Goal: Task Accomplishment & Management: Manage account settings

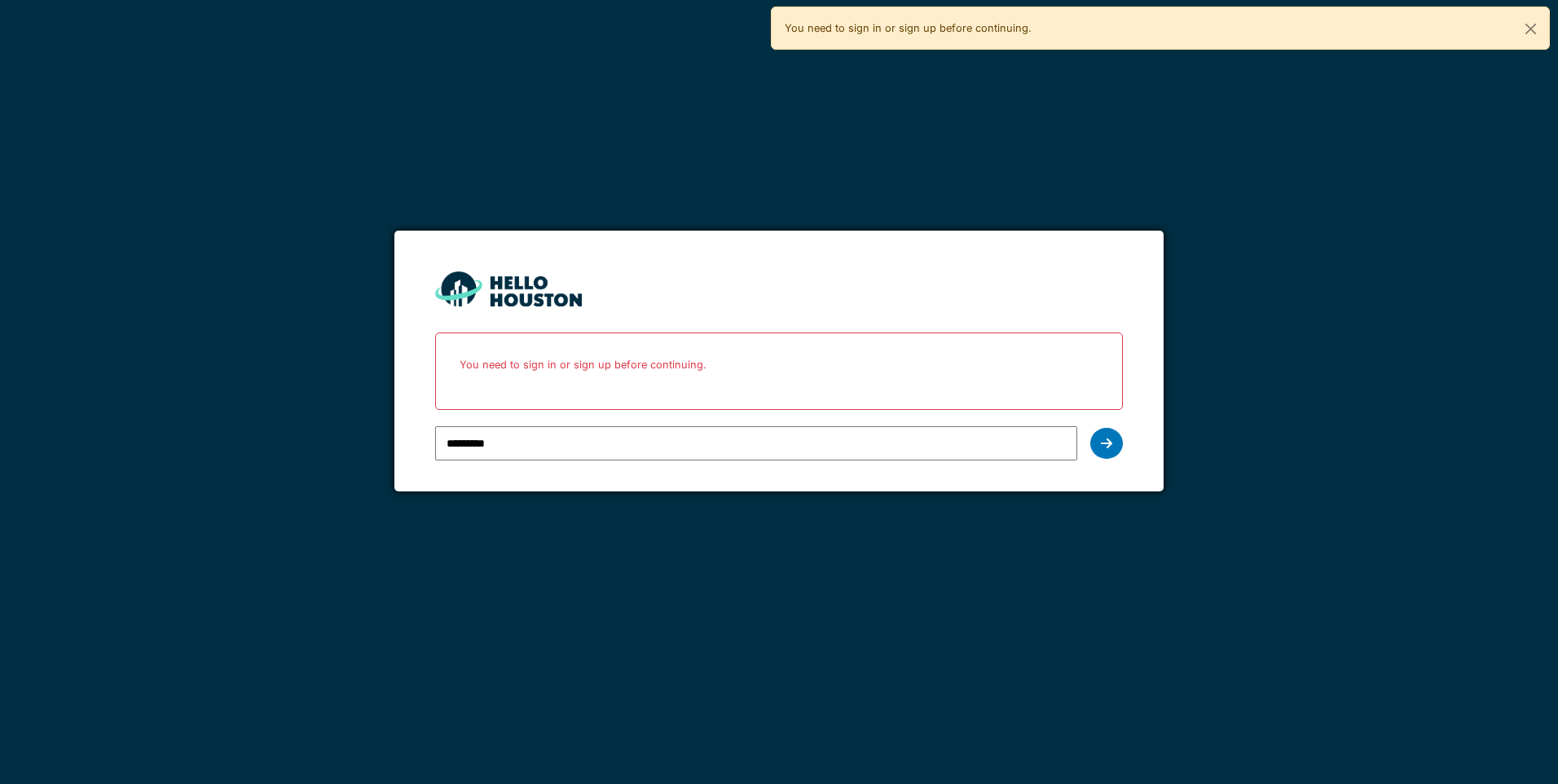
drag, startPoint x: 0, startPoint y: 0, endPoint x: 536, endPoint y: 448, distance: 698.6
click at [536, 448] on input "*********" at bounding box center [756, 443] width 641 height 34
click at [1093, 447] on div at bounding box center [1107, 443] width 33 height 31
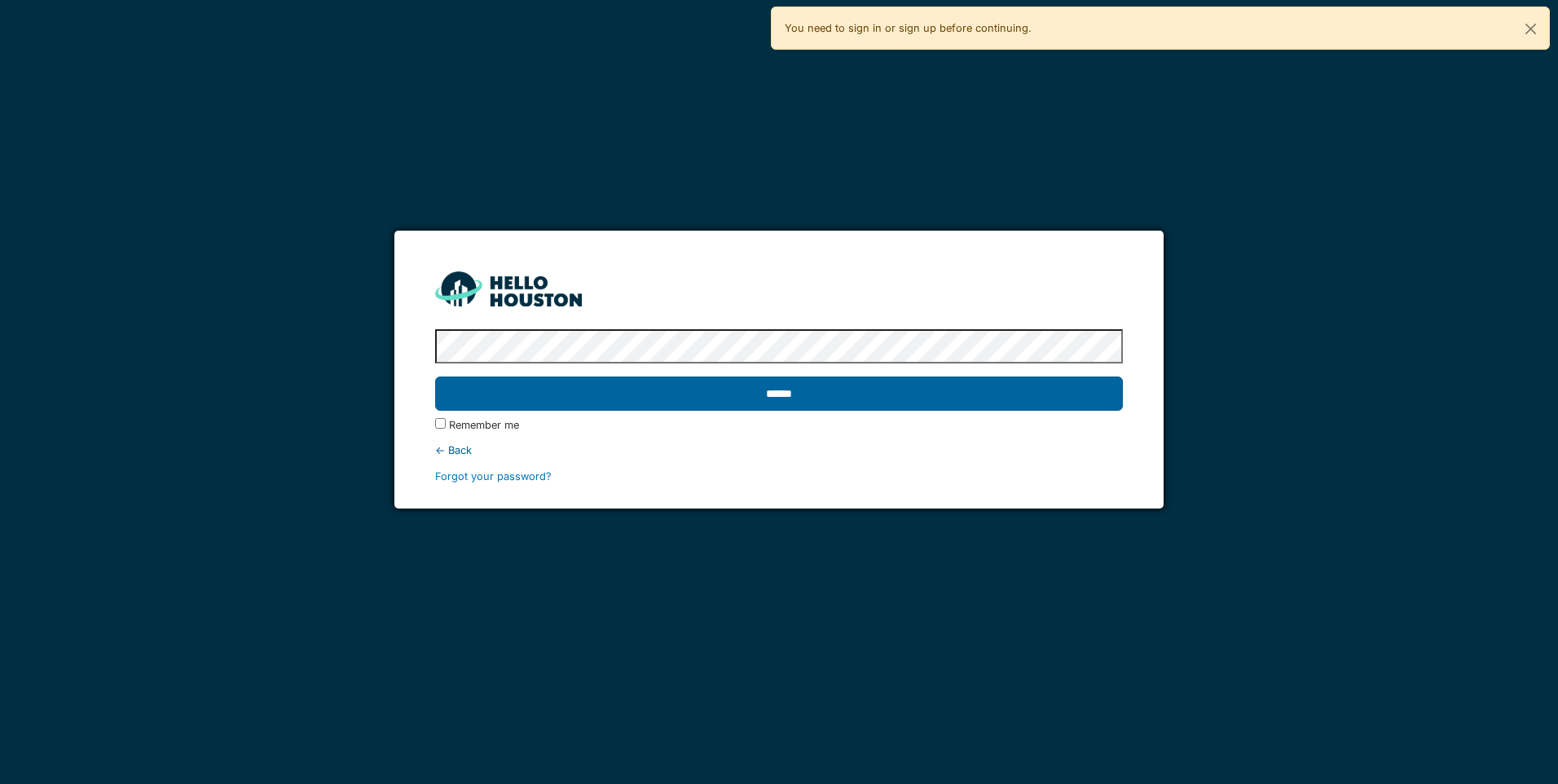
click at [756, 395] on input "******" at bounding box center [779, 393] width 687 height 34
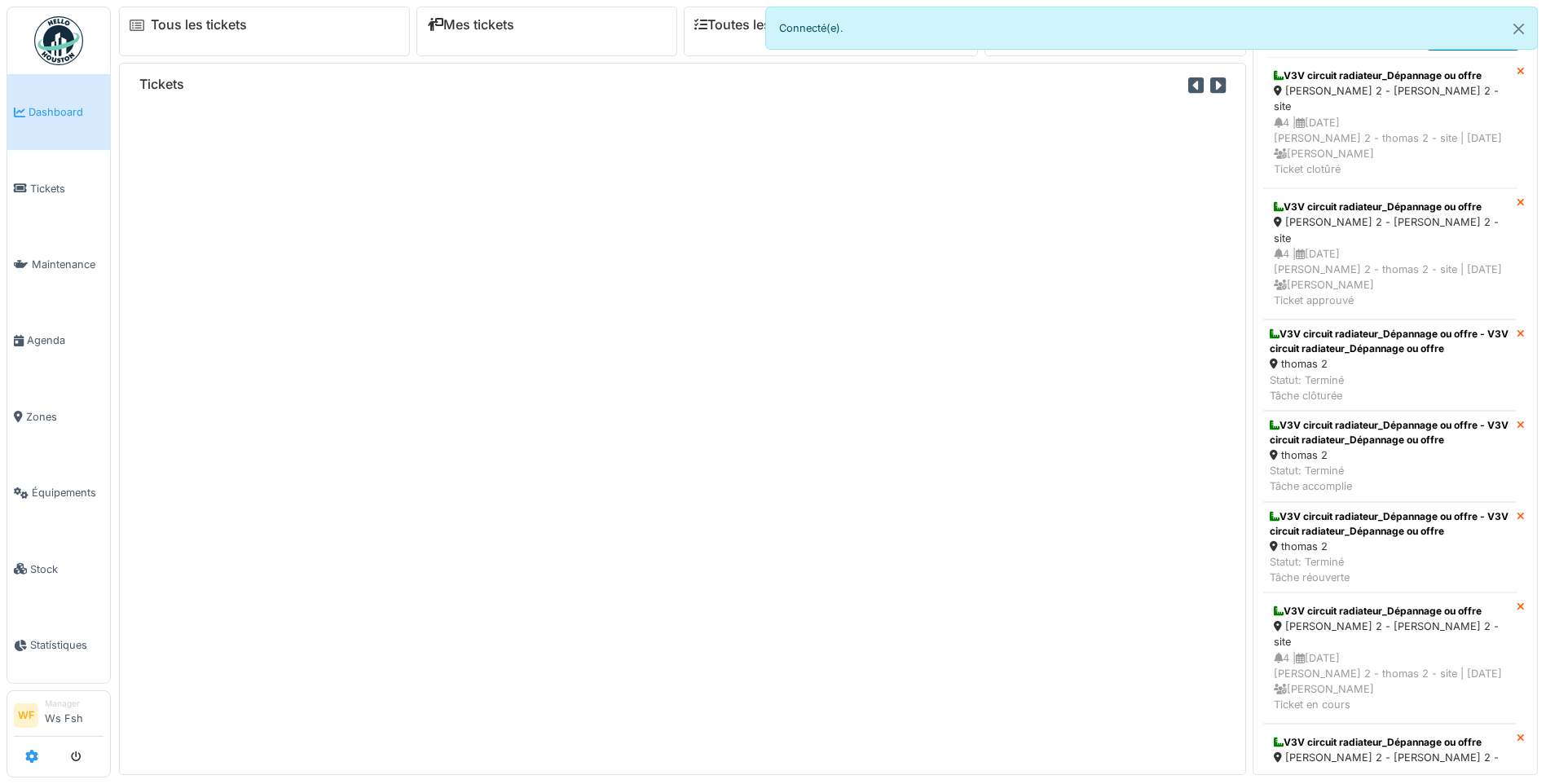
click at [31, 760] on icon at bounding box center [32, 756] width 13 height 13
click at [37, 760] on icon at bounding box center [32, 756] width 13 height 13
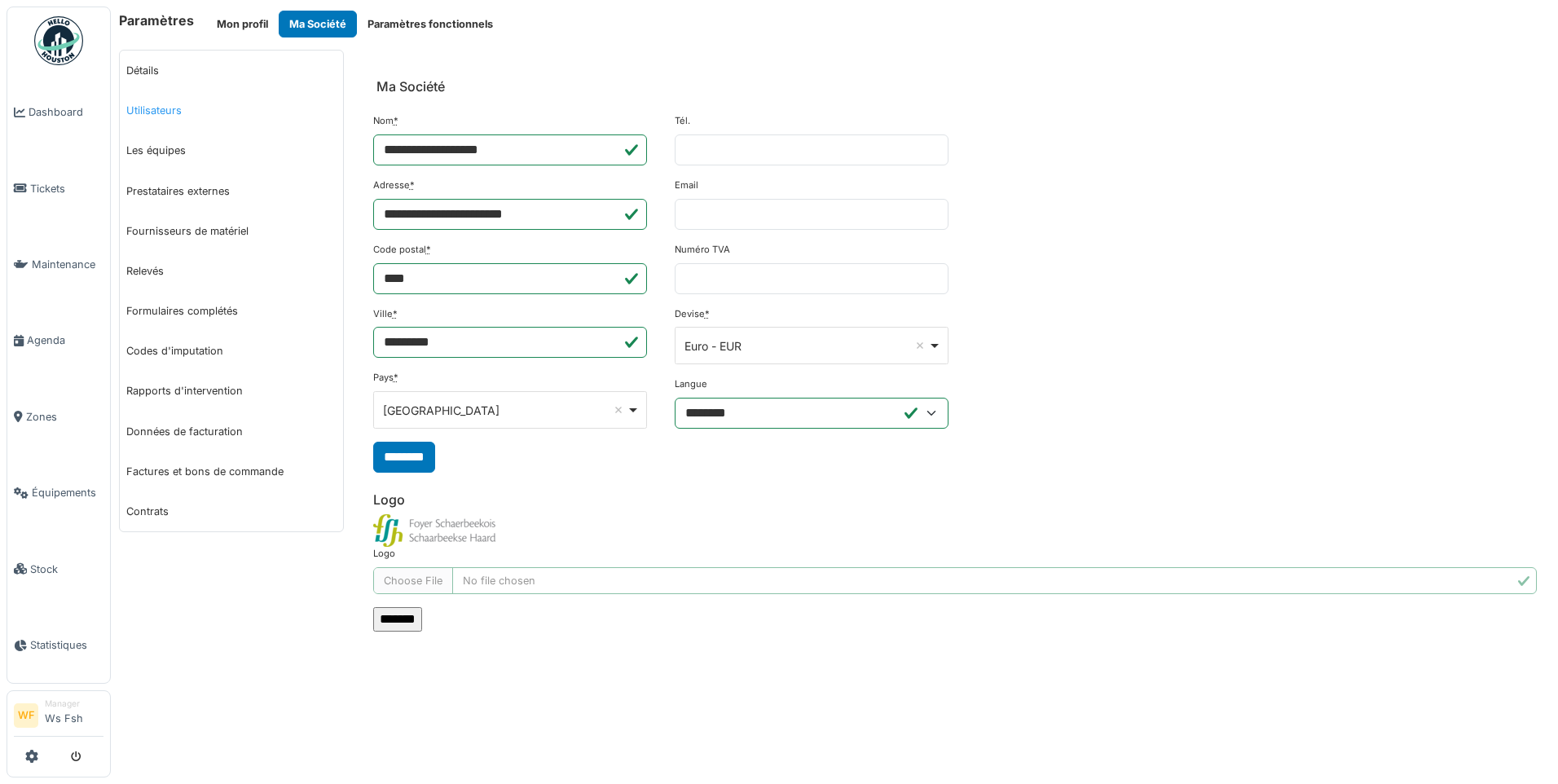
click at [138, 107] on link "Utilisateurs" at bounding box center [231, 110] width 224 height 39
select select "***"
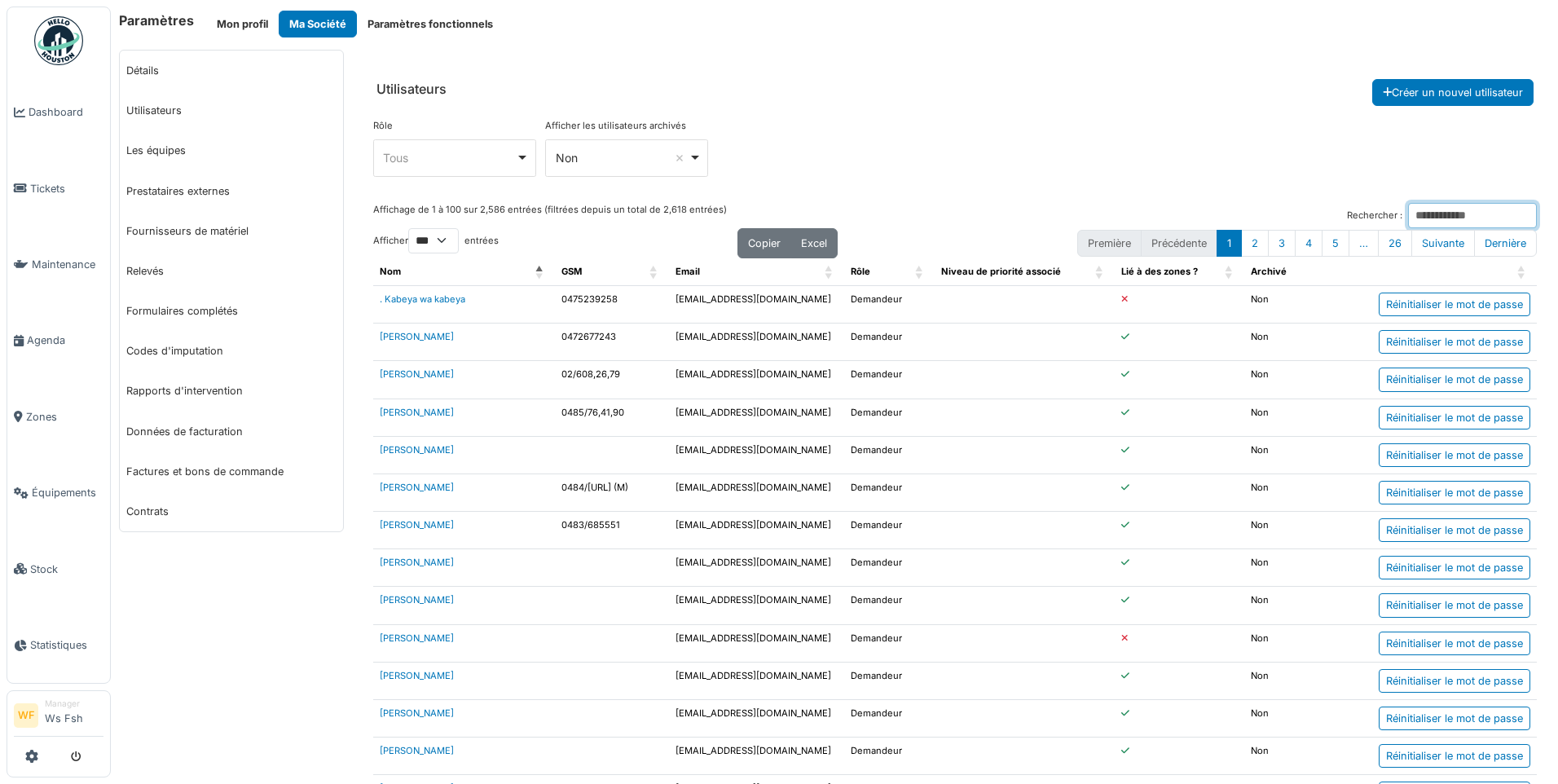
click at [1418, 212] on input "Rechercher :" at bounding box center [1472, 215] width 129 height 25
click at [1408, 217] on input "Rechercher :" at bounding box center [1472, 215] width 129 height 25
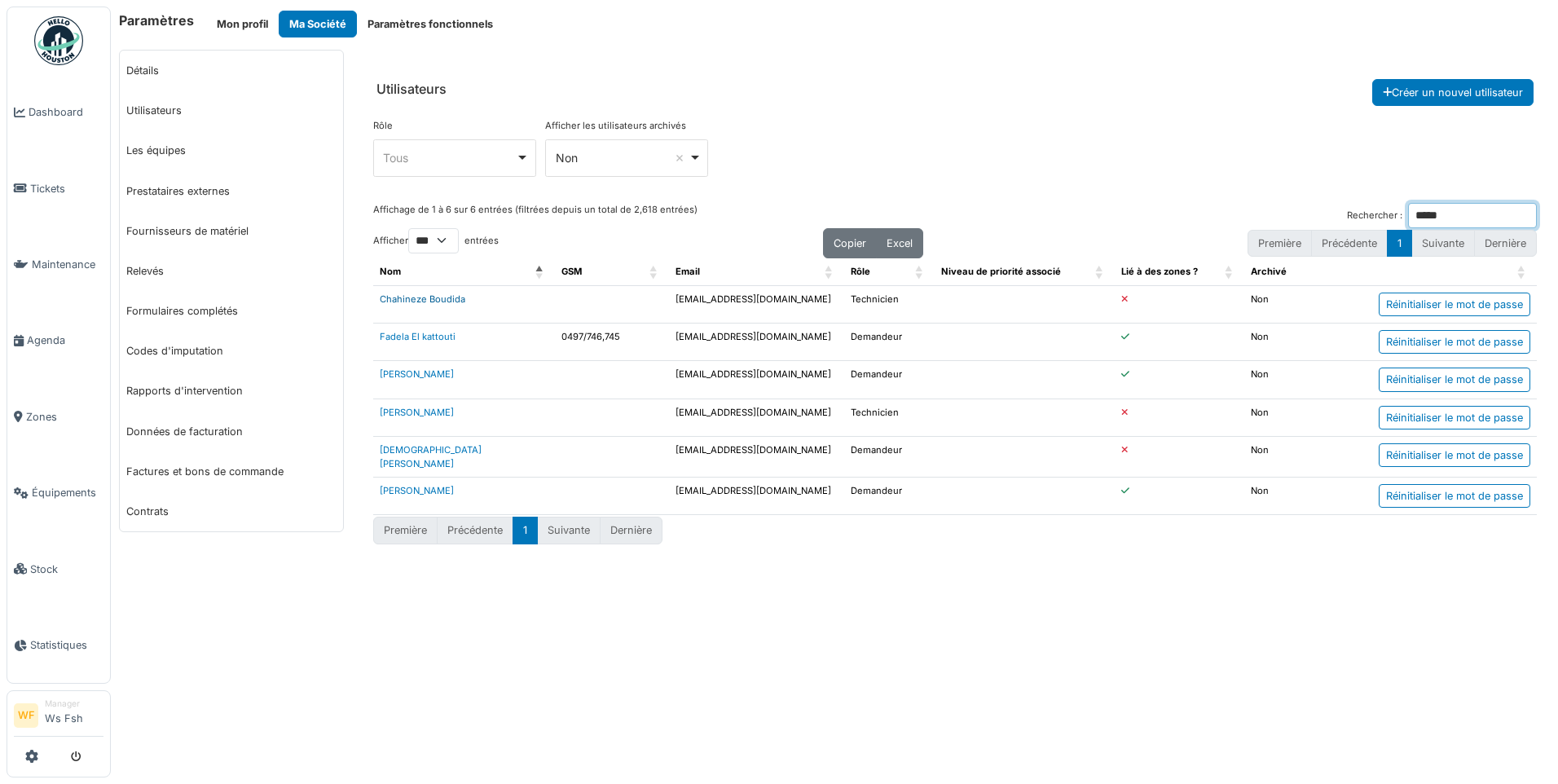
type input "*****"
click at [427, 301] on link "Chahineze Boudida" at bounding box center [422, 299] width 86 height 11
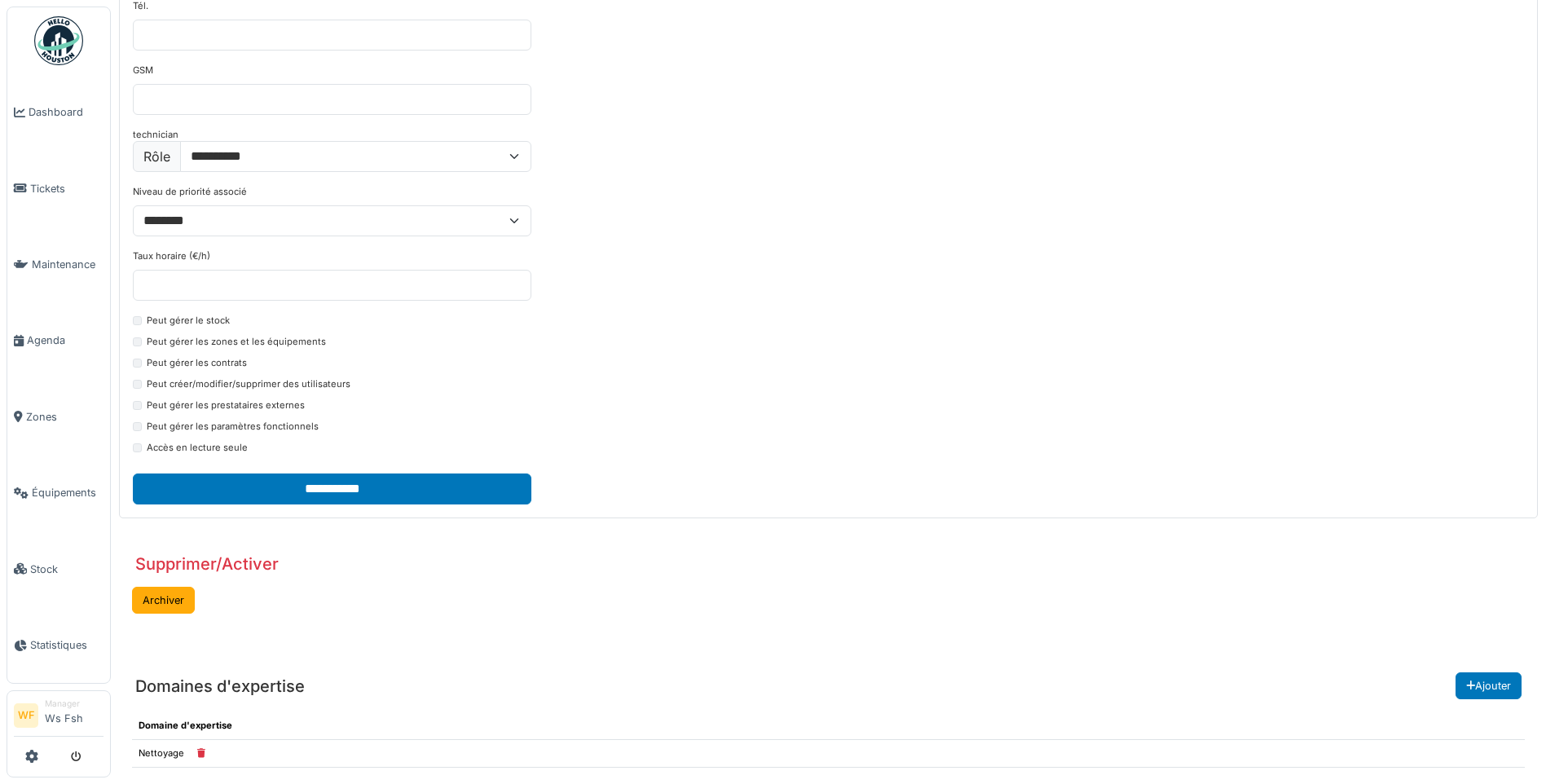
scroll to position [410, 0]
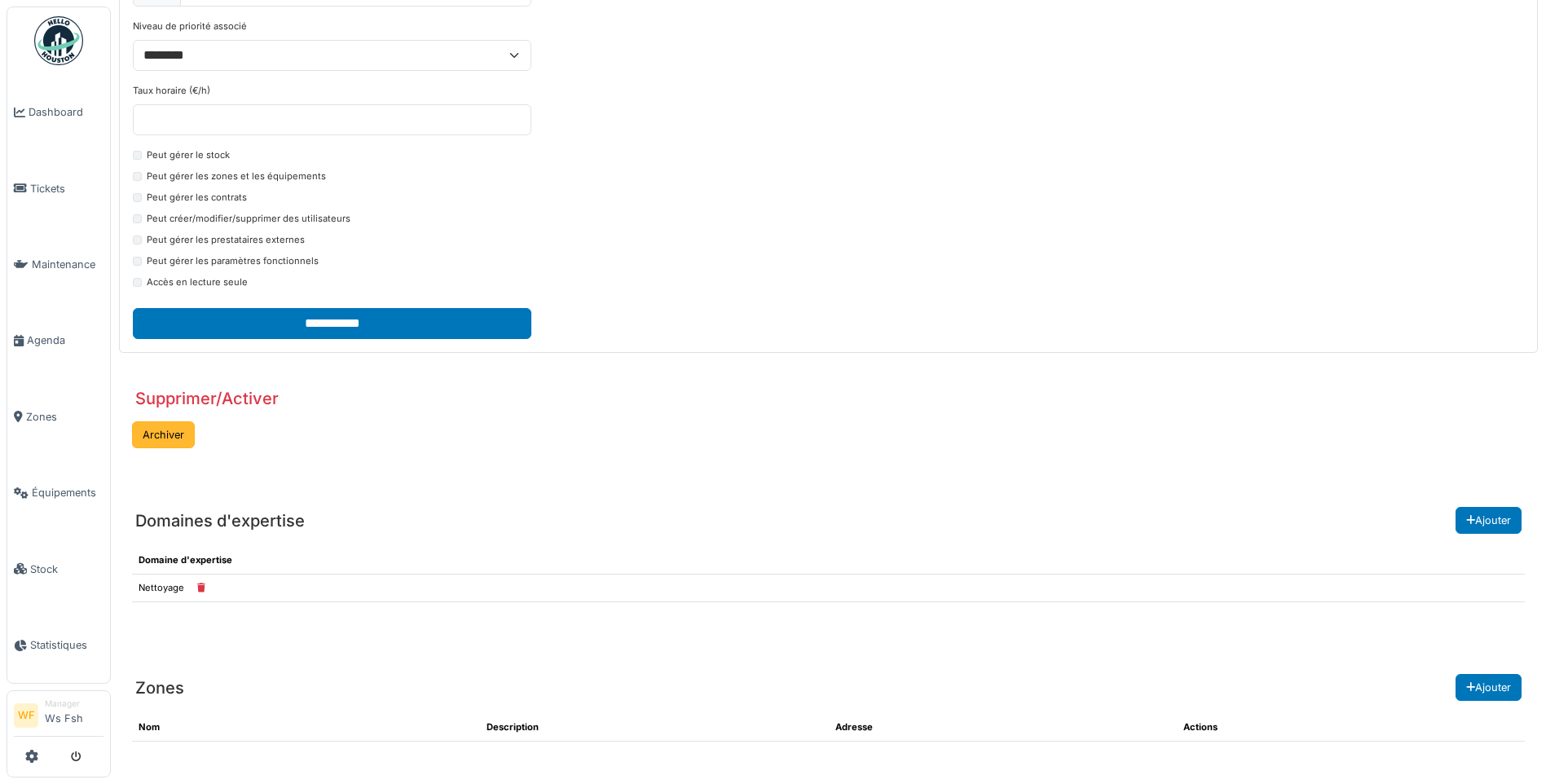
click at [166, 434] on button "Archiver" at bounding box center [163, 434] width 63 height 27
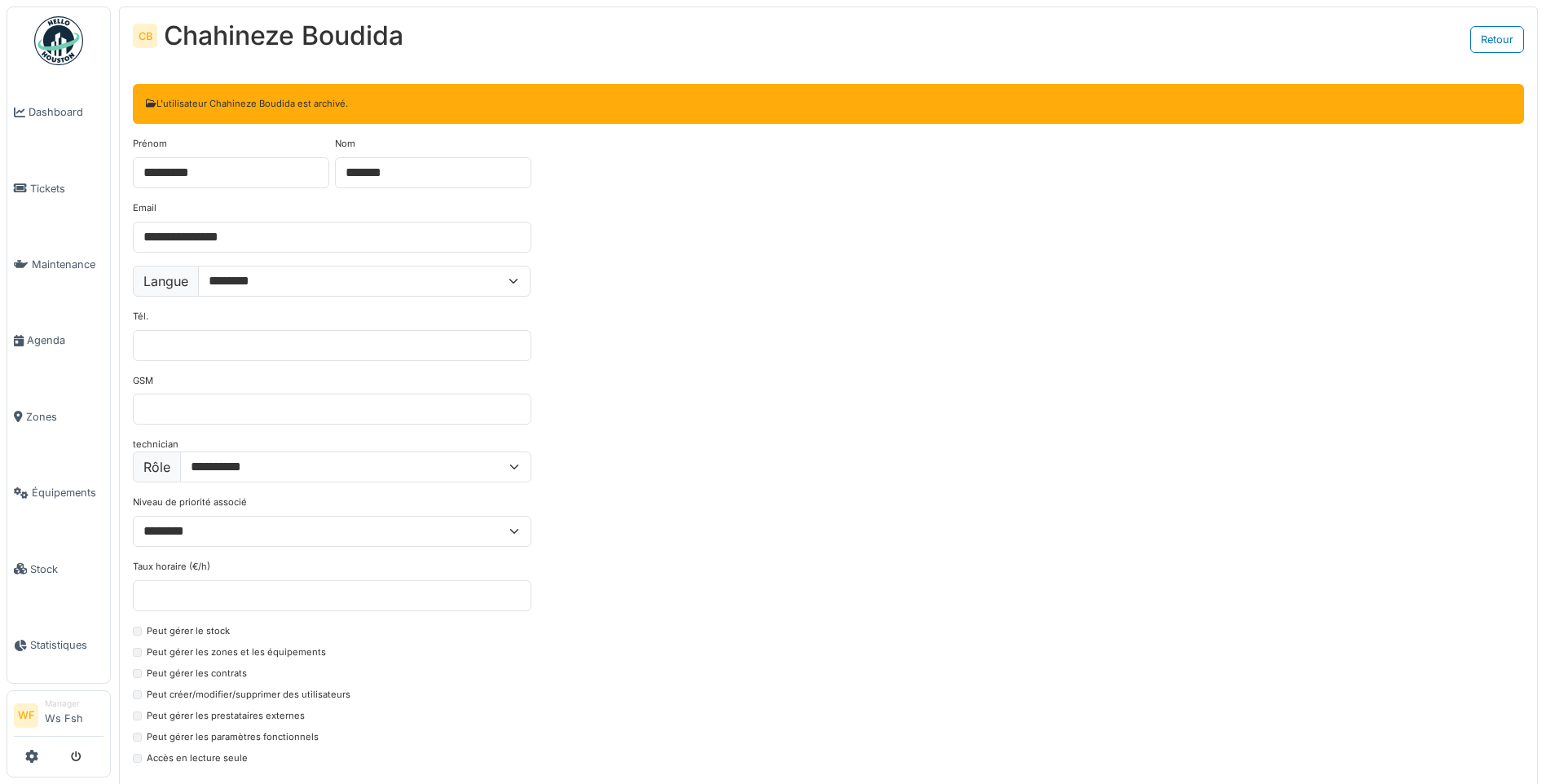
click at [24, 761] on div at bounding box center [58, 757] width 89 height 27
click at [28, 759] on icon at bounding box center [32, 756] width 13 height 13
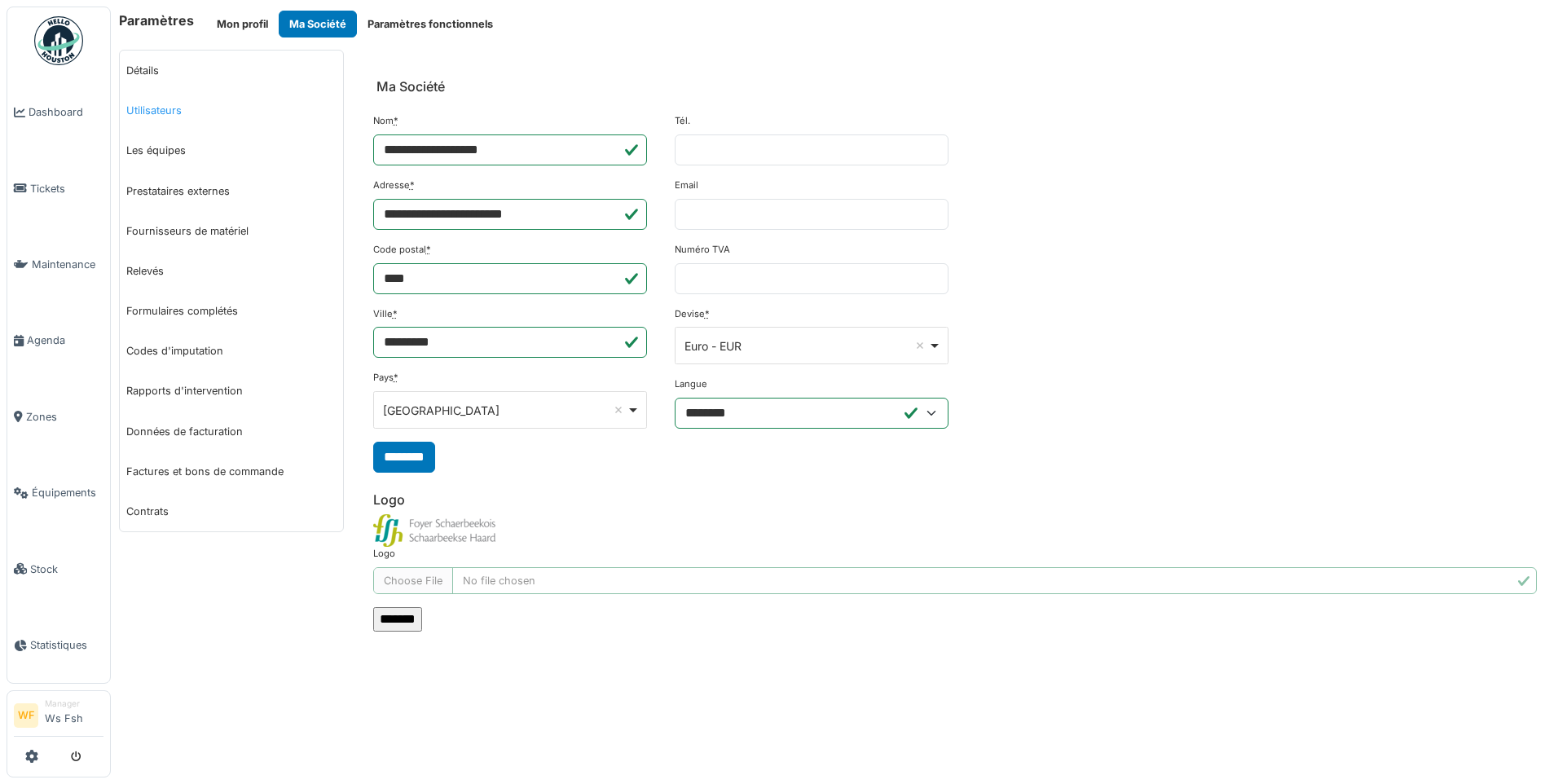
click at [164, 108] on link "Utilisateurs" at bounding box center [231, 110] width 224 height 39
select select "***"
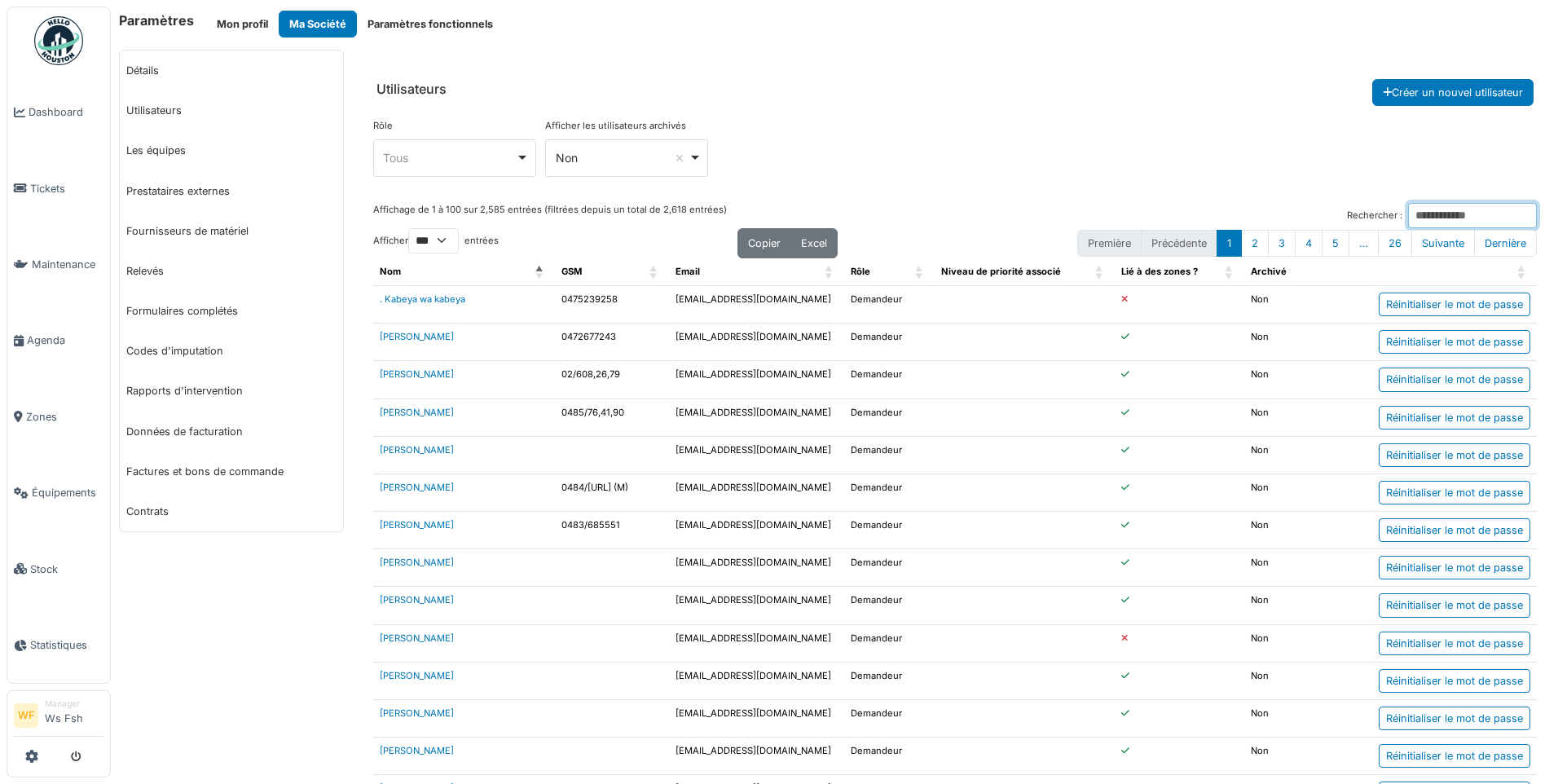
click at [1408, 215] on input "Rechercher :" at bounding box center [1472, 215] width 129 height 25
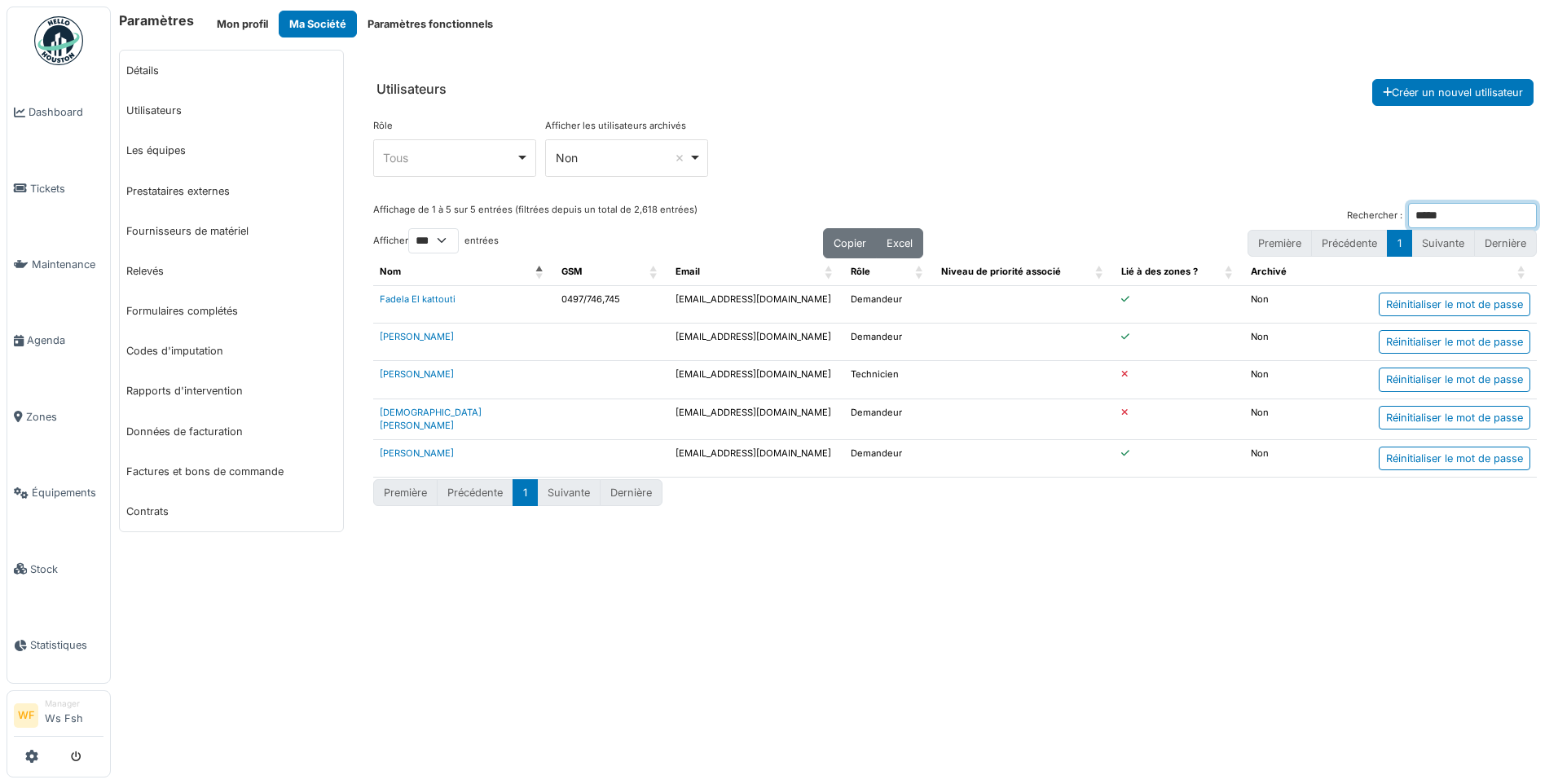
type input "*****"
click at [417, 381] on td "Jibril Boudida" at bounding box center [464, 380] width 181 height 38
click at [421, 373] on link "Jibril Boudida" at bounding box center [417, 374] width 74 height 11
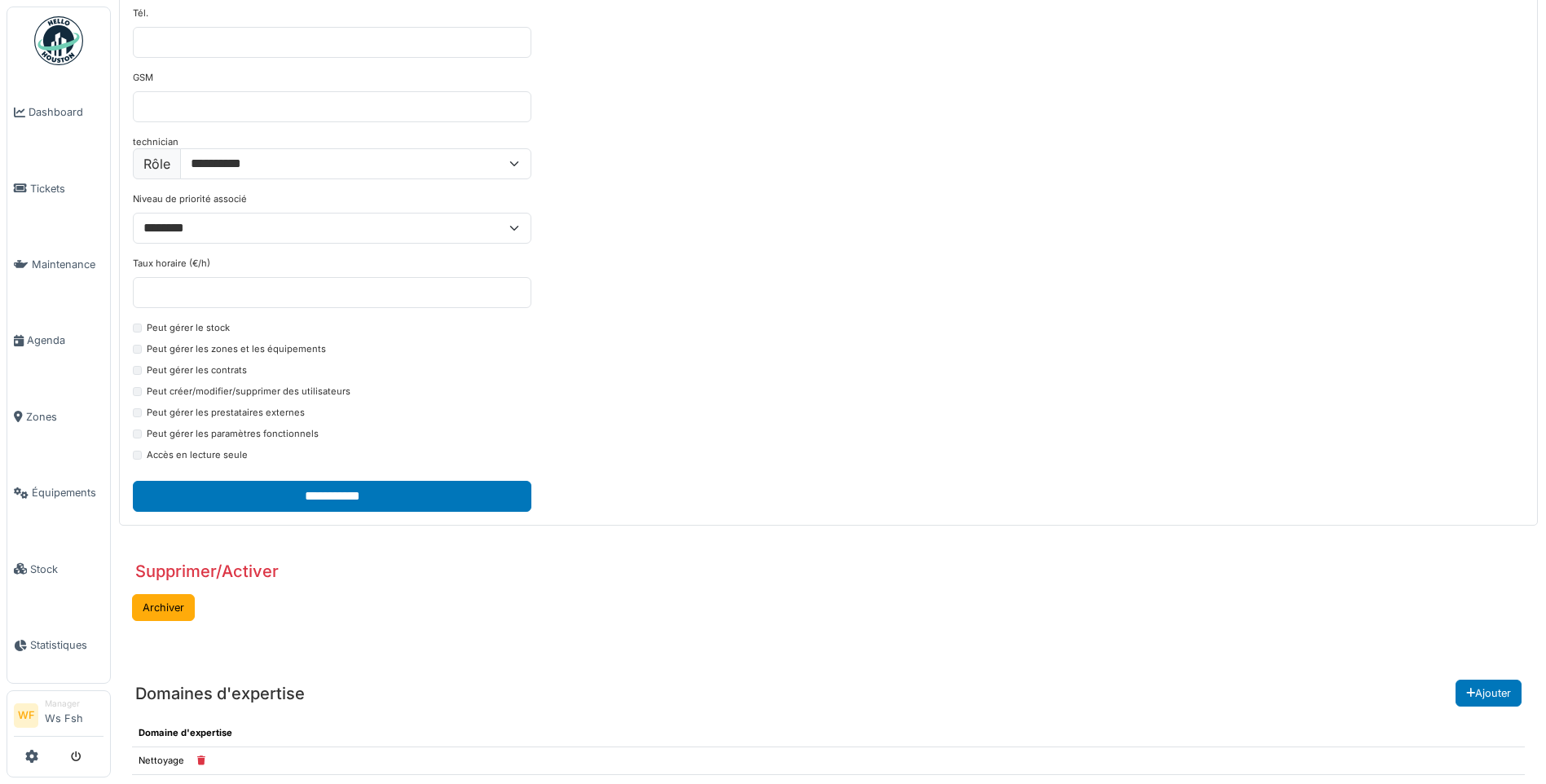
scroll to position [410, 0]
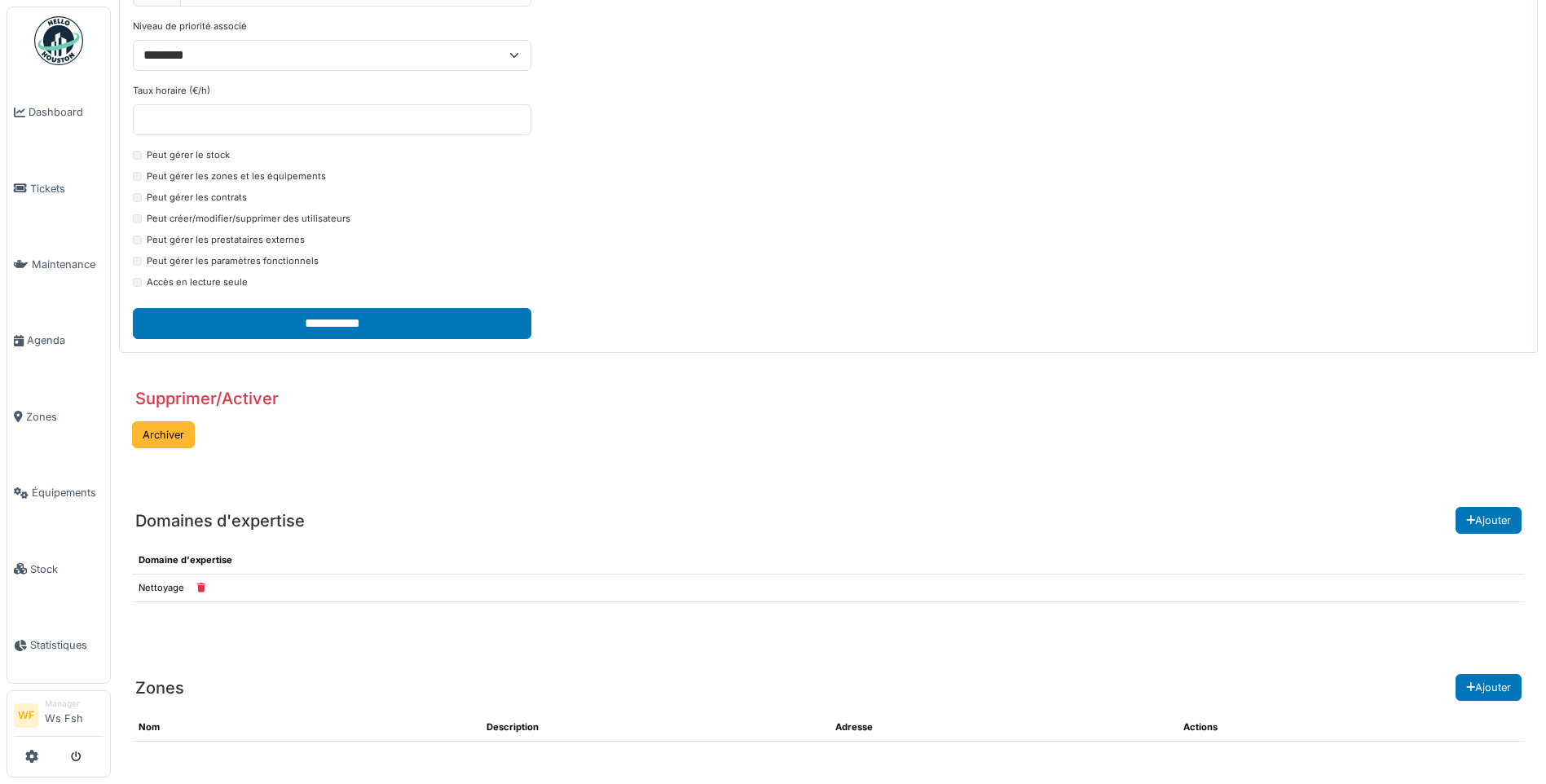
click at [170, 436] on button "Archiver" at bounding box center [163, 434] width 63 height 27
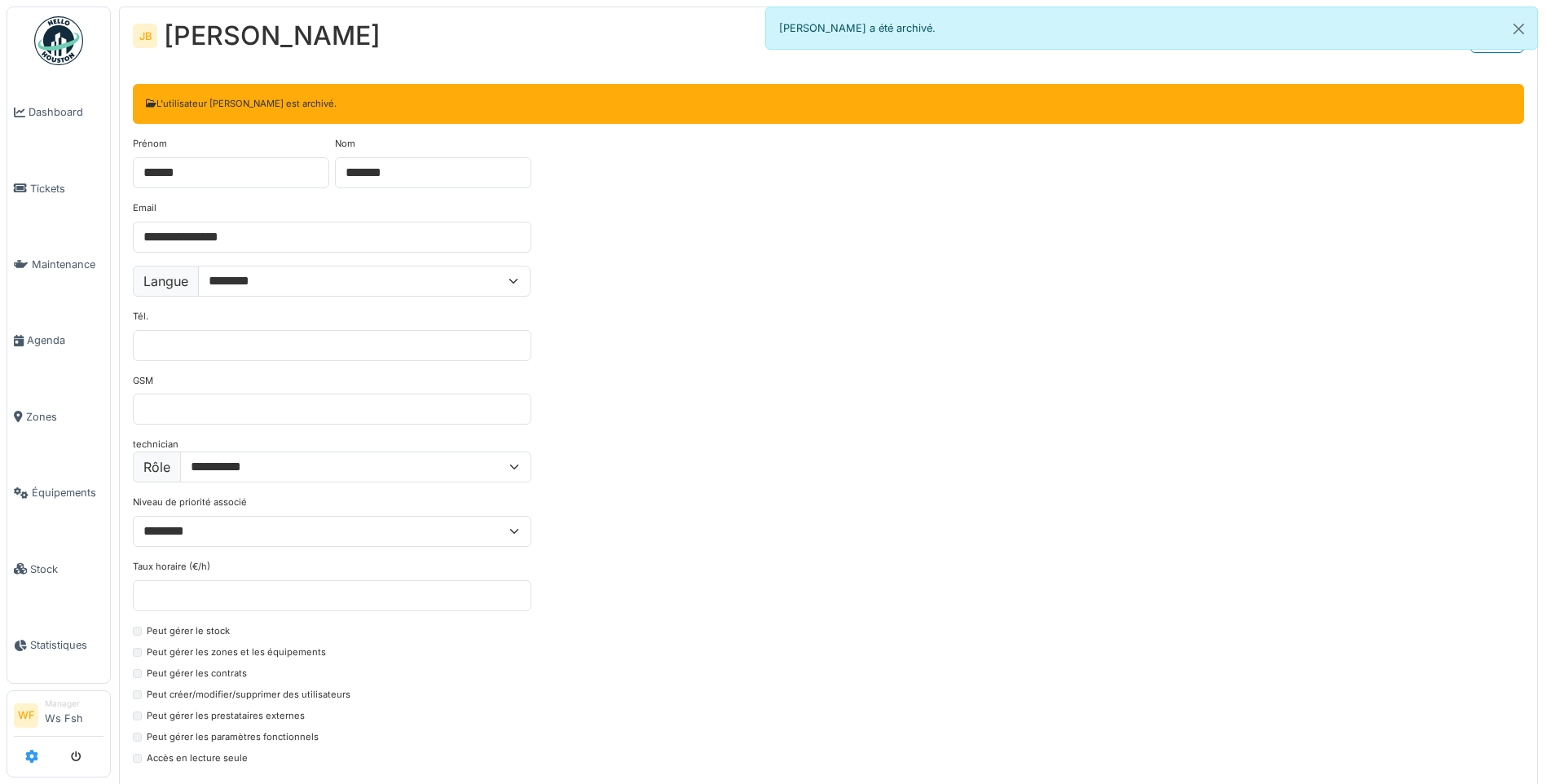
click at [31, 750] on icon at bounding box center [32, 756] width 13 height 13
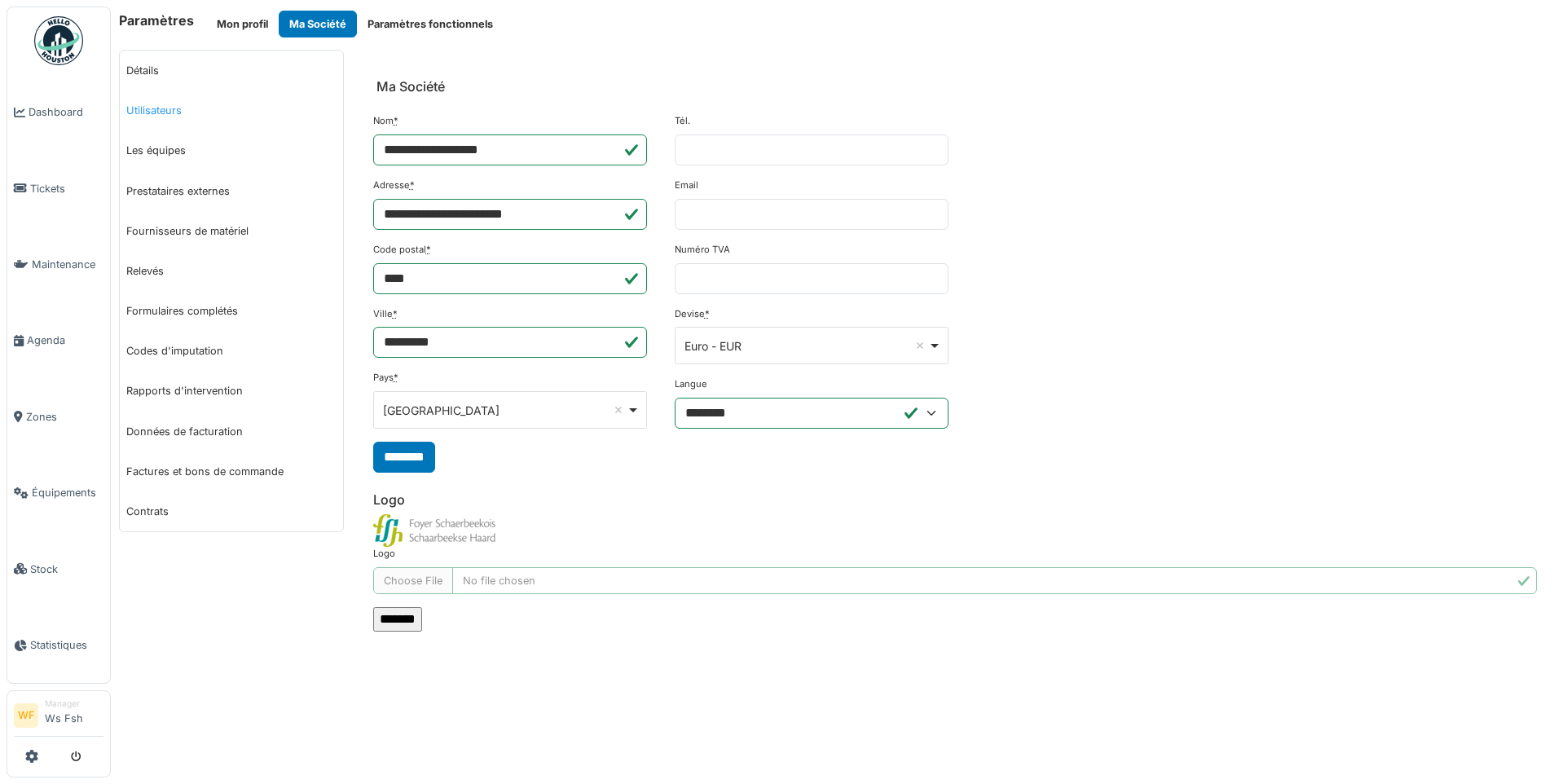
click at [146, 110] on link "Utilisateurs" at bounding box center [231, 110] width 224 height 39
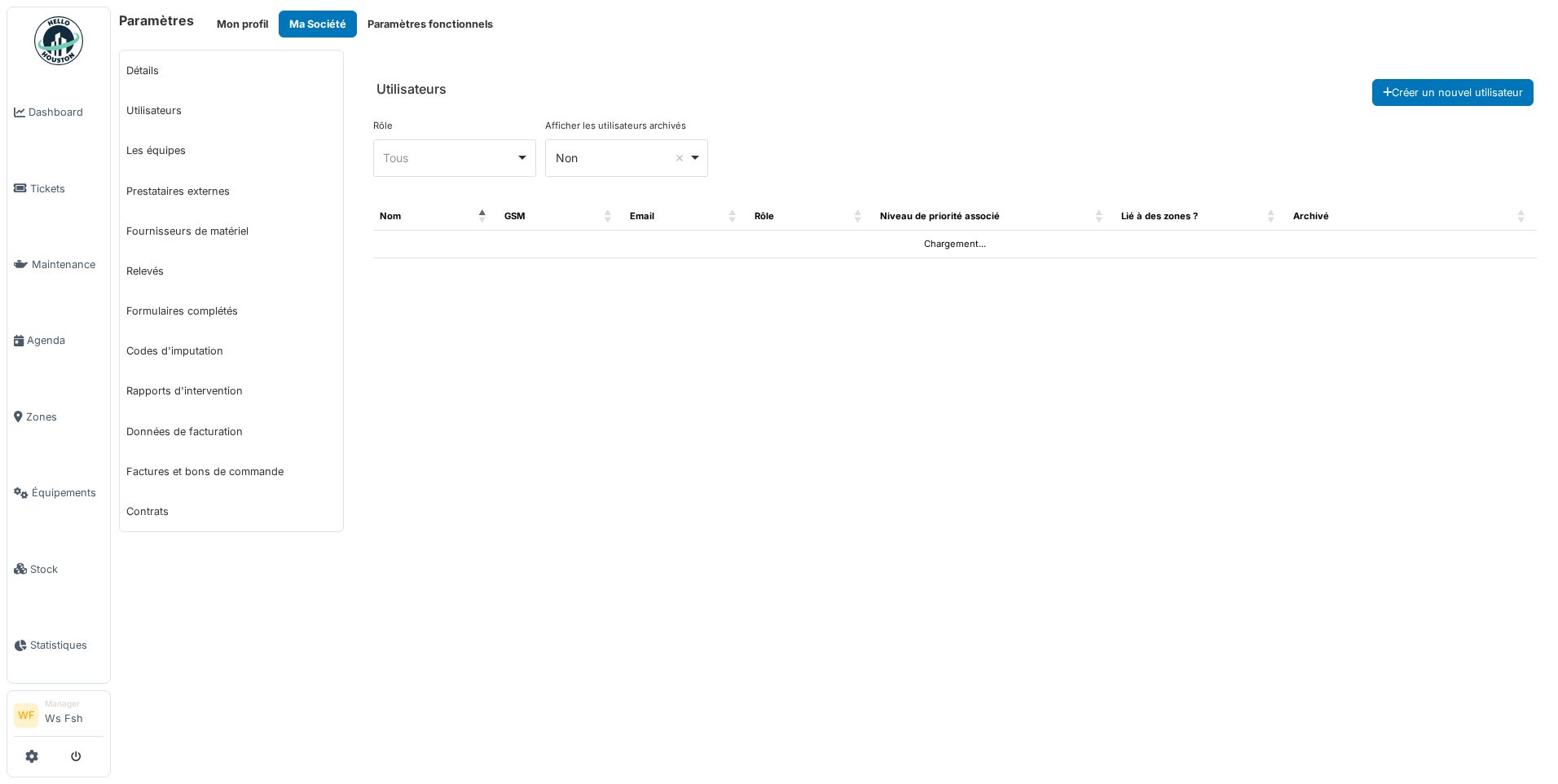
select select "***"
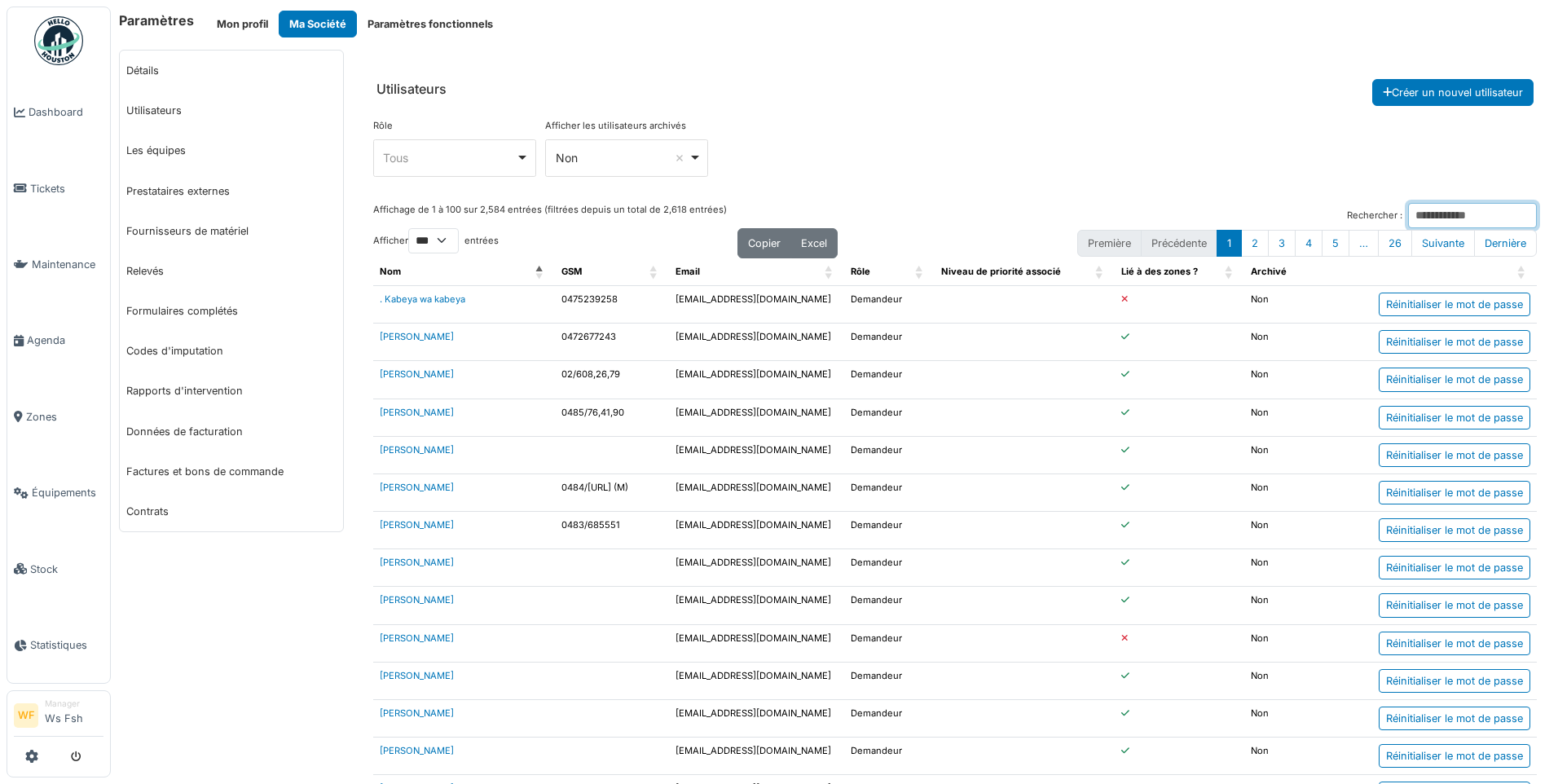
click at [1420, 217] on input "Rechercher :" at bounding box center [1472, 215] width 129 height 25
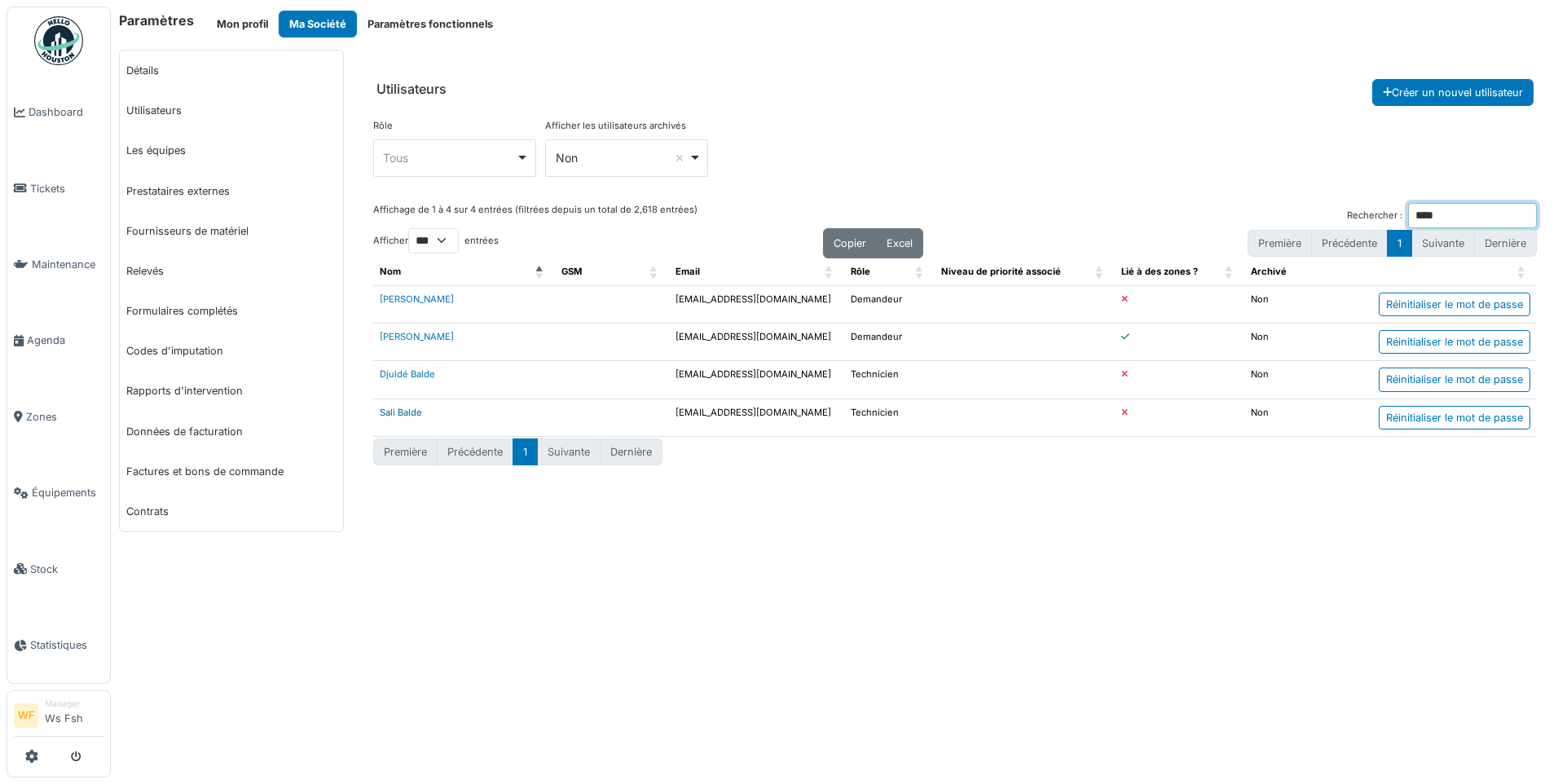
type input "****"
click at [406, 413] on link "Sali Balde" at bounding box center [401, 413] width 42 height 11
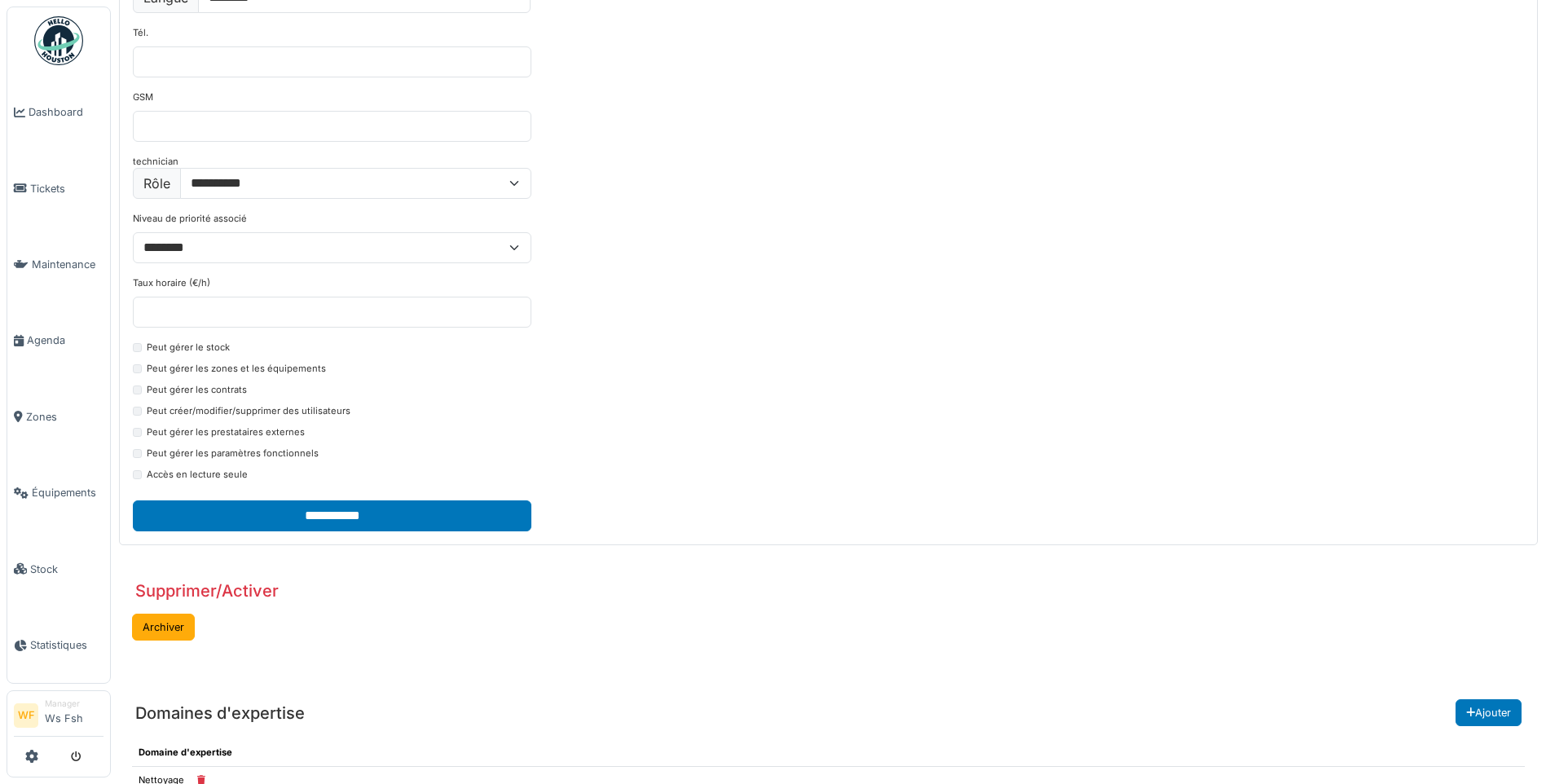
scroll to position [410, 0]
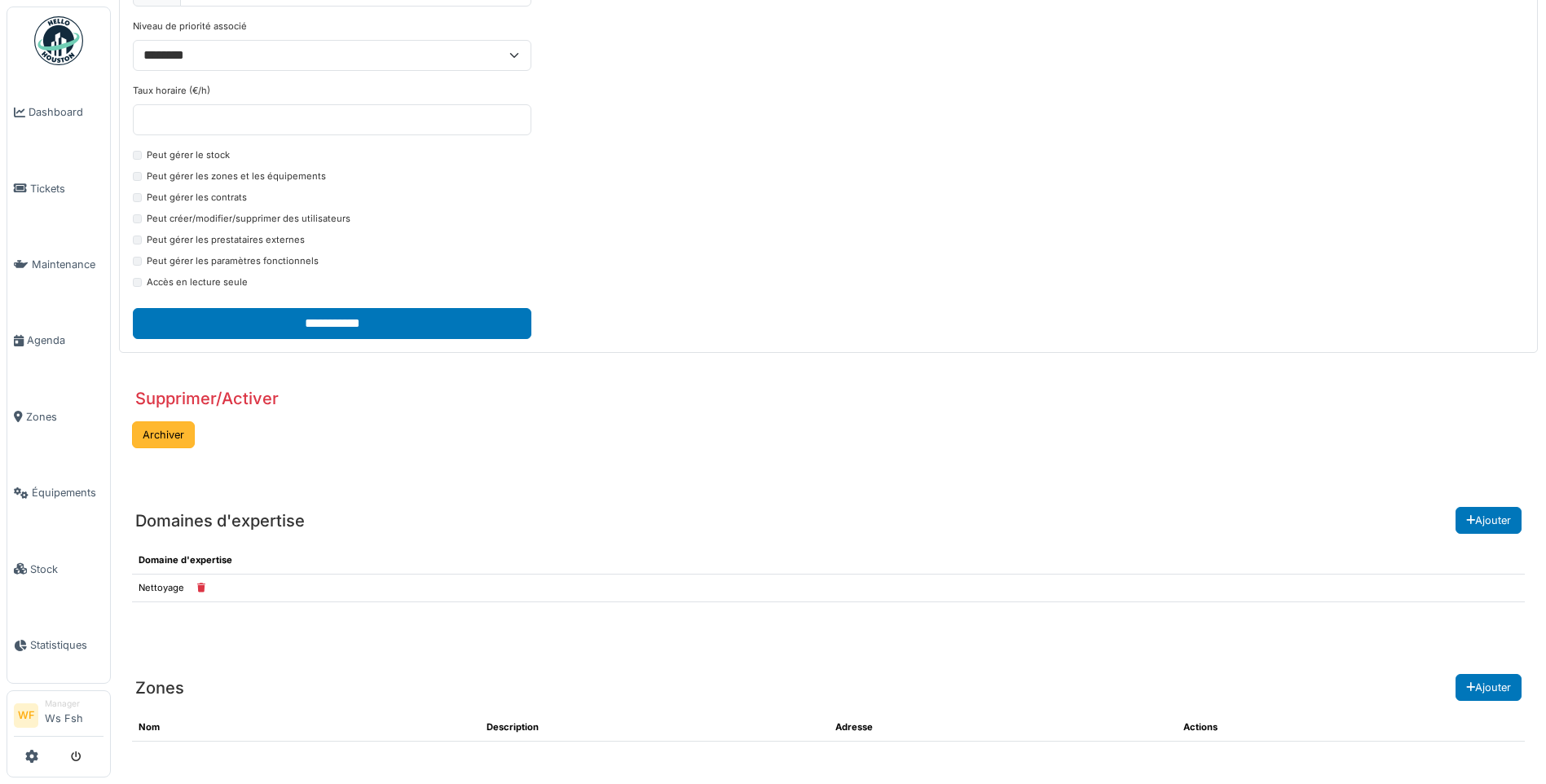
click at [171, 434] on button "Archiver" at bounding box center [163, 434] width 63 height 27
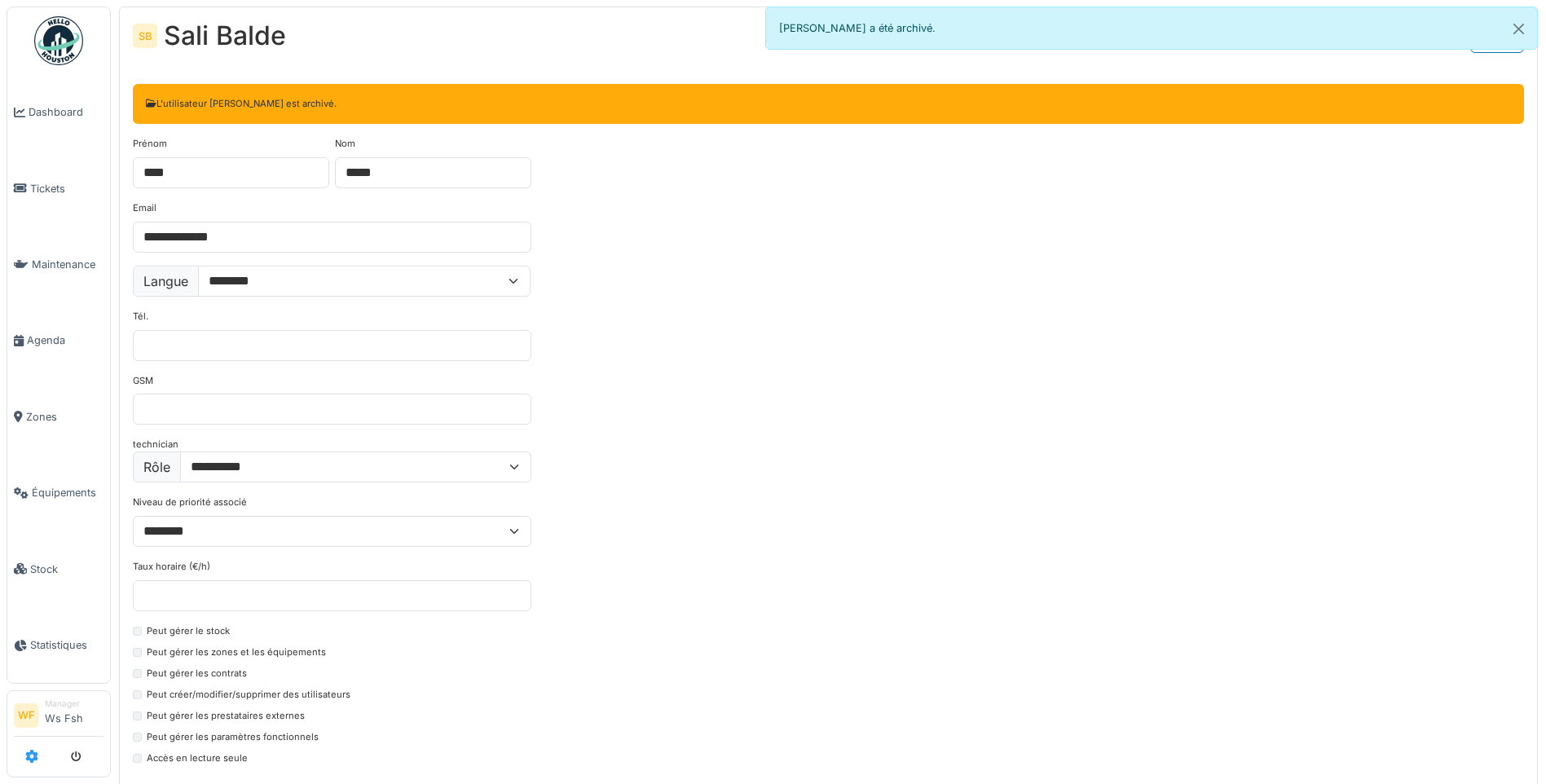
click at [35, 756] on icon at bounding box center [32, 756] width 13 height 13
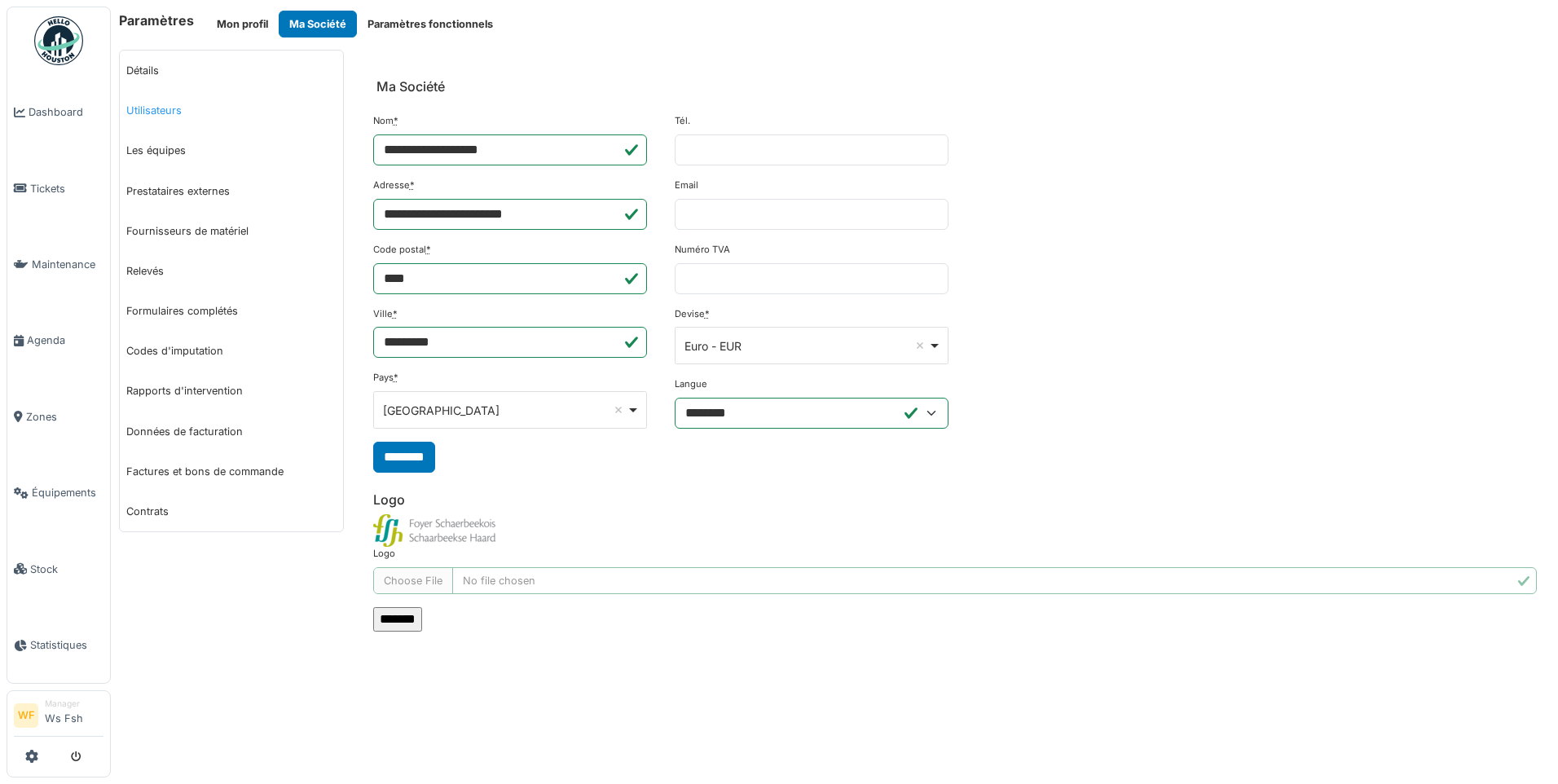
click at [172, 114] on link "Utilisateurs" at bounding box center [231, 110] width 224 height 39
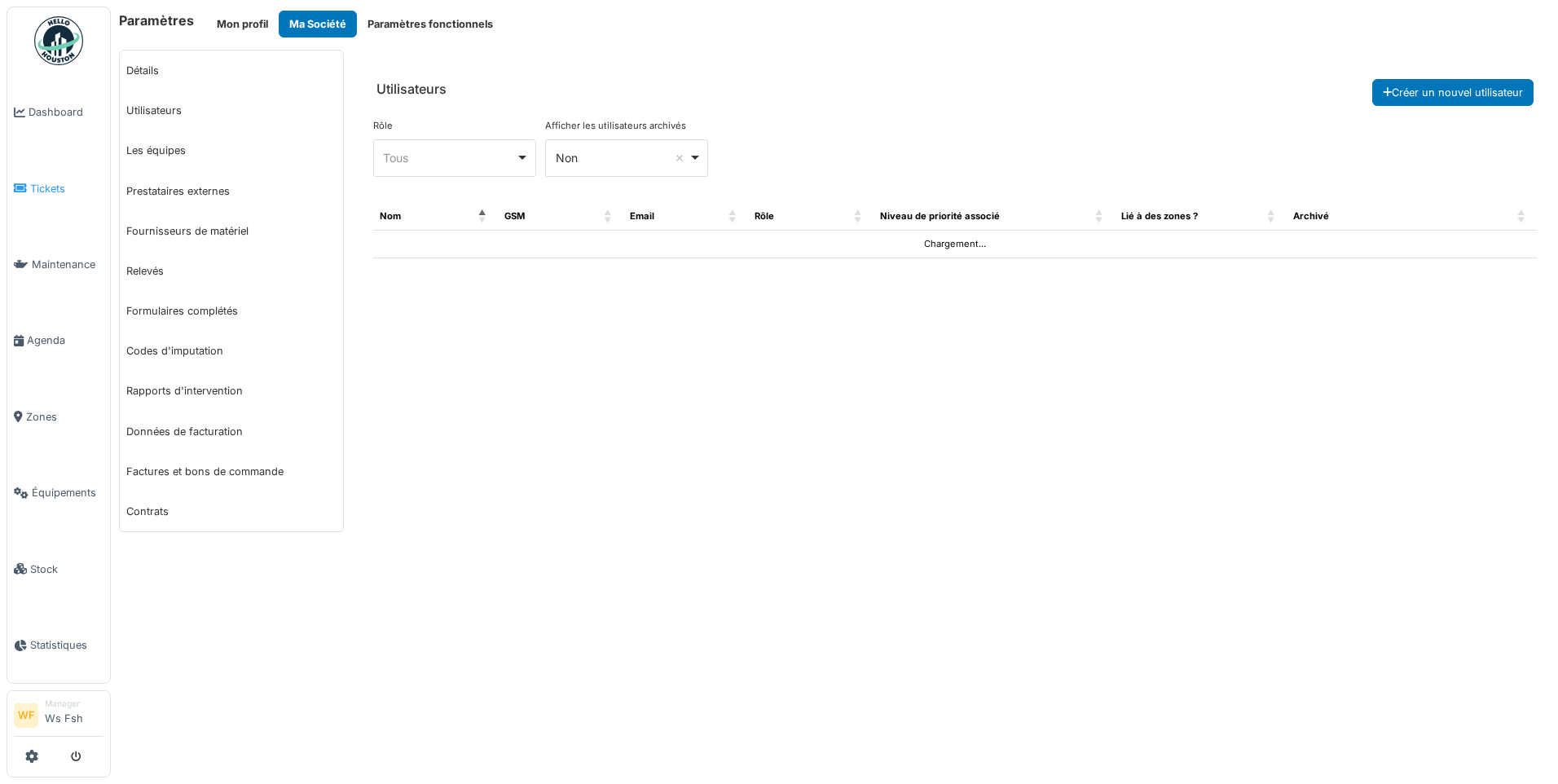
select select "***"
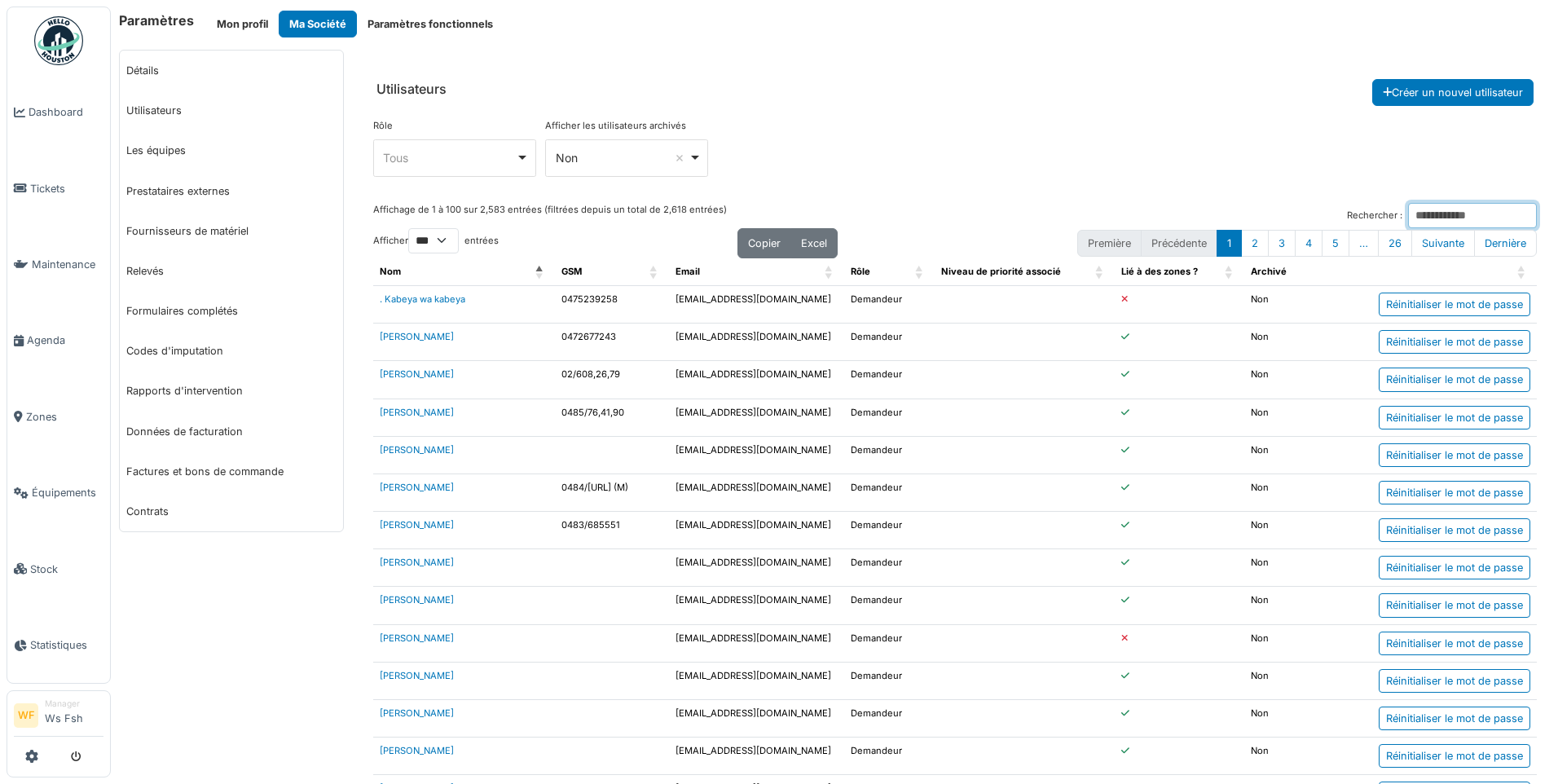
click at [1408, 217] on input "Rechercher :" at bounding box center [1472, 215] width 129 height 25
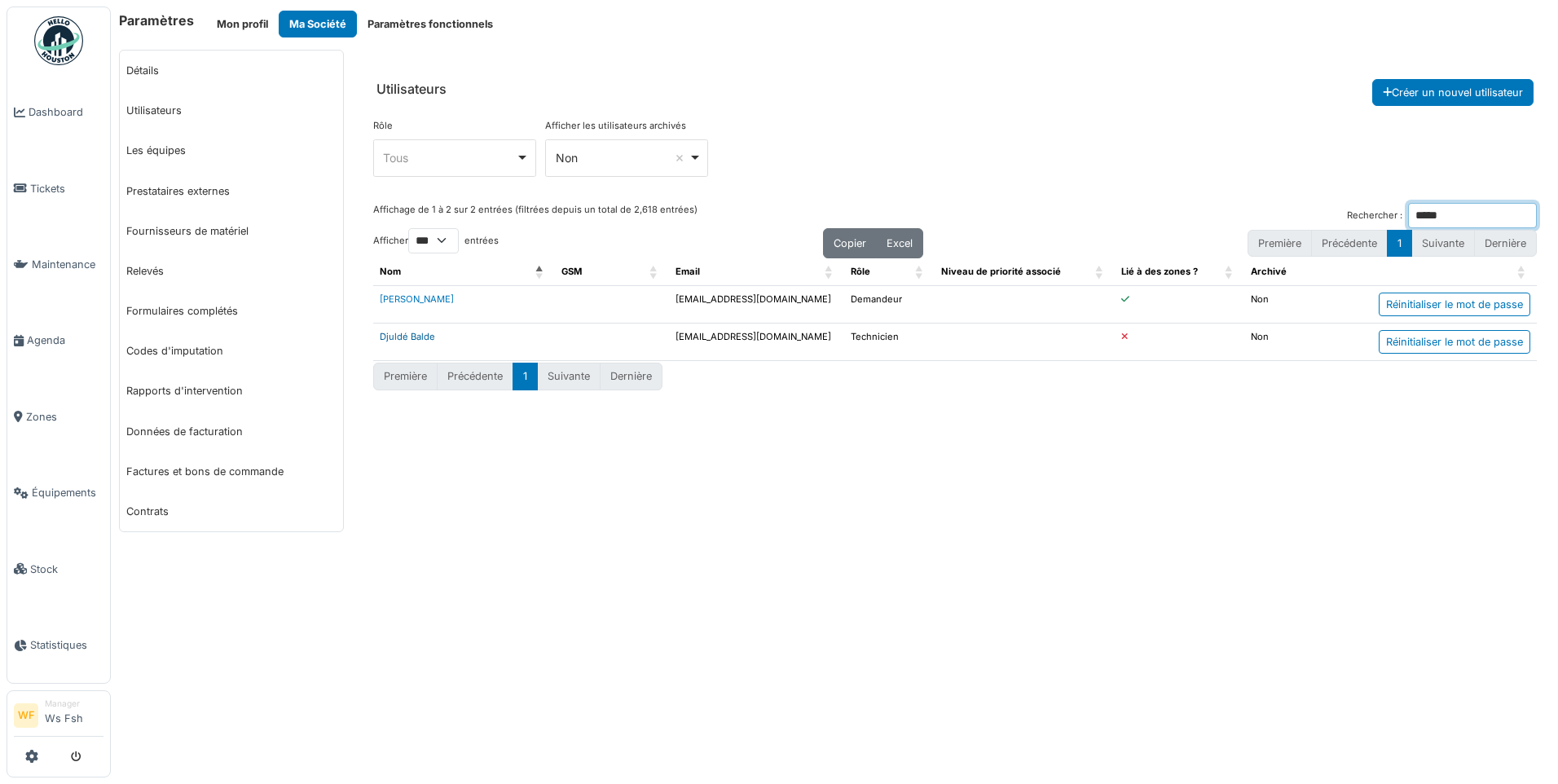
type input "*****"
click at [417, 338] on link "Djuldé Balde" at bounding box center [407, 337] width 55 height 11
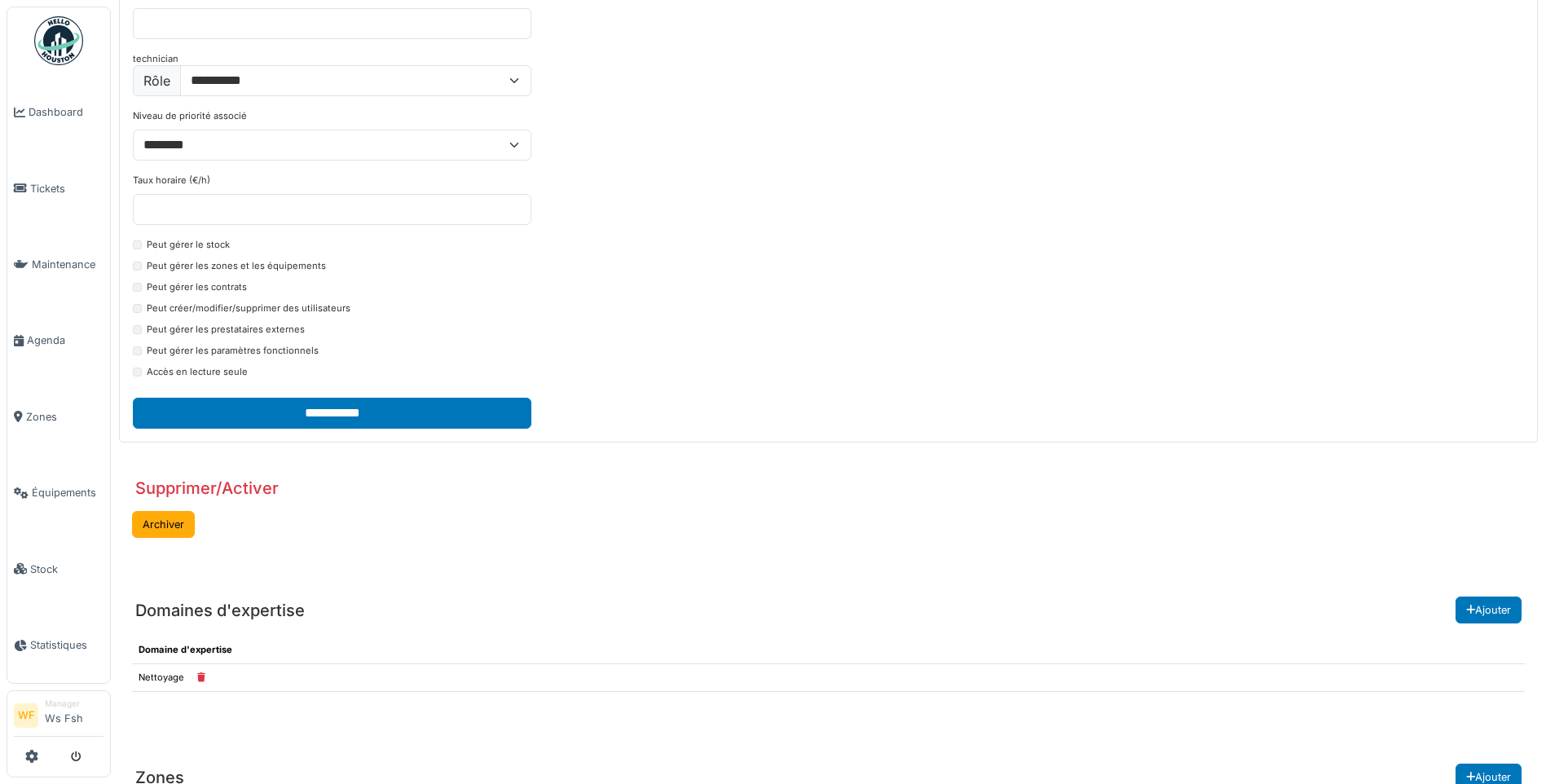
scroll to position [410, 0]
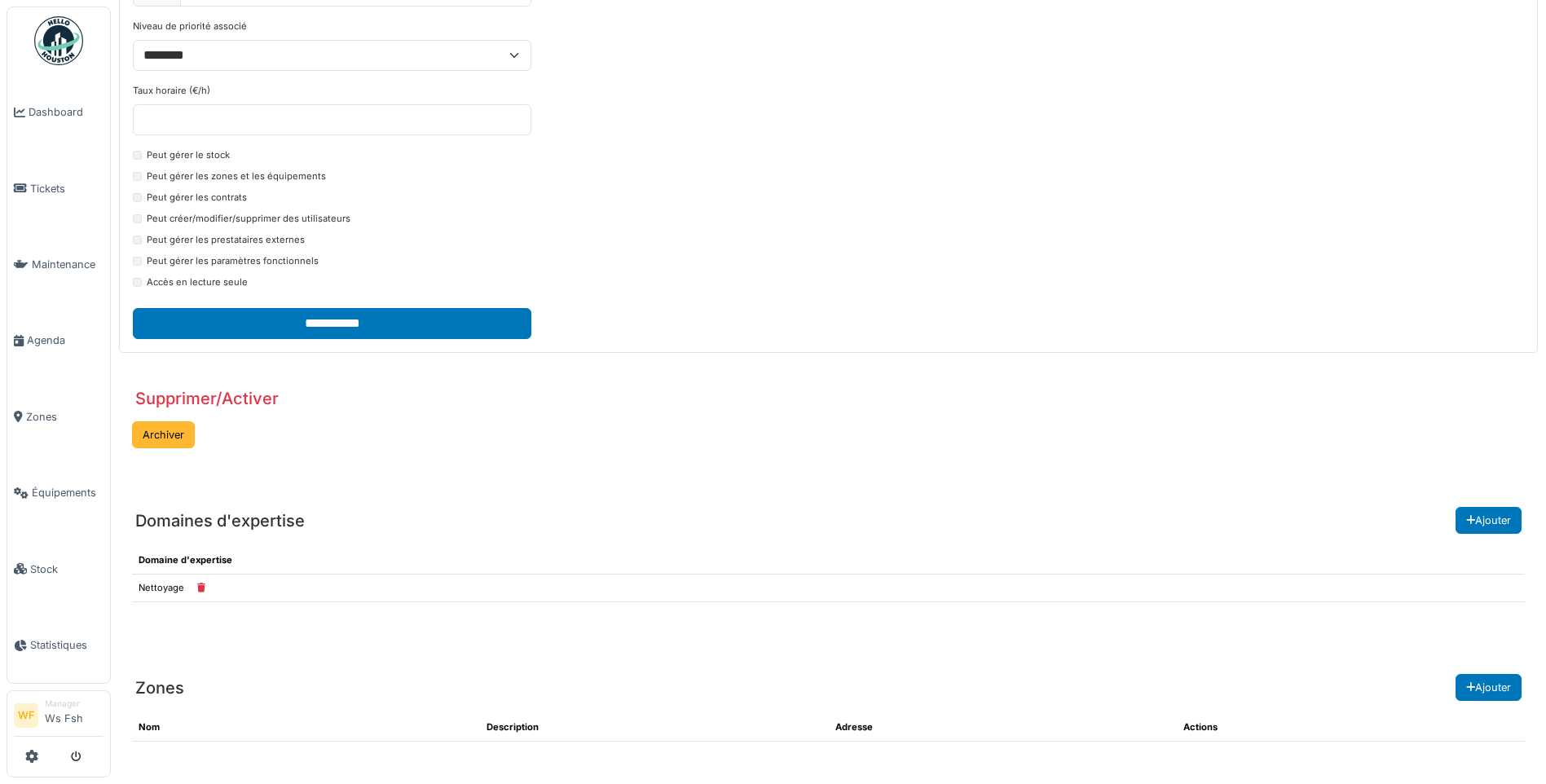
click at [174, 434] on button "Archiver" at bounding box center [163, 434] width 63 height 27
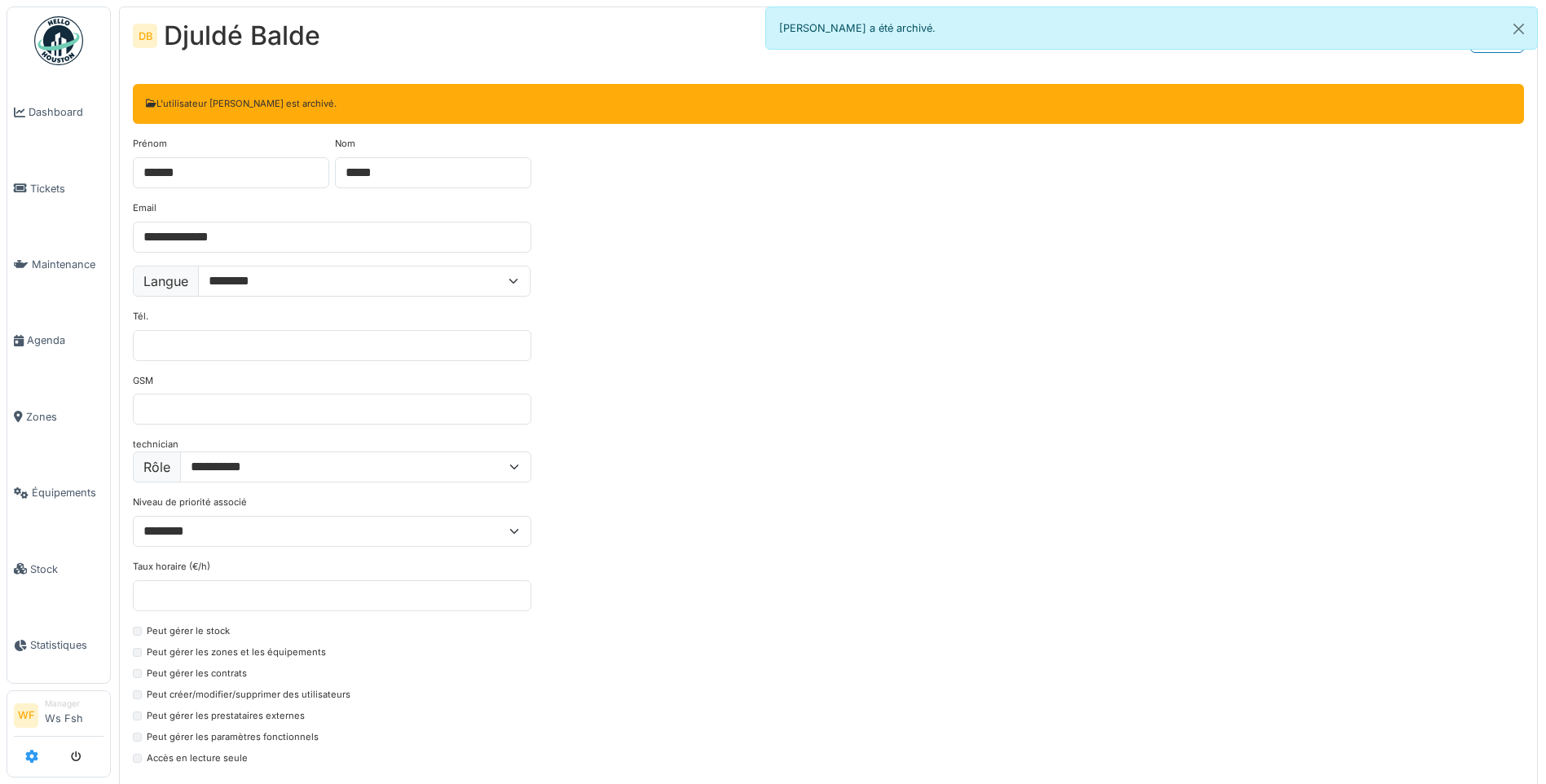
click at [29, 758] on icon at bounding box center [32, 756] width 13 height 13
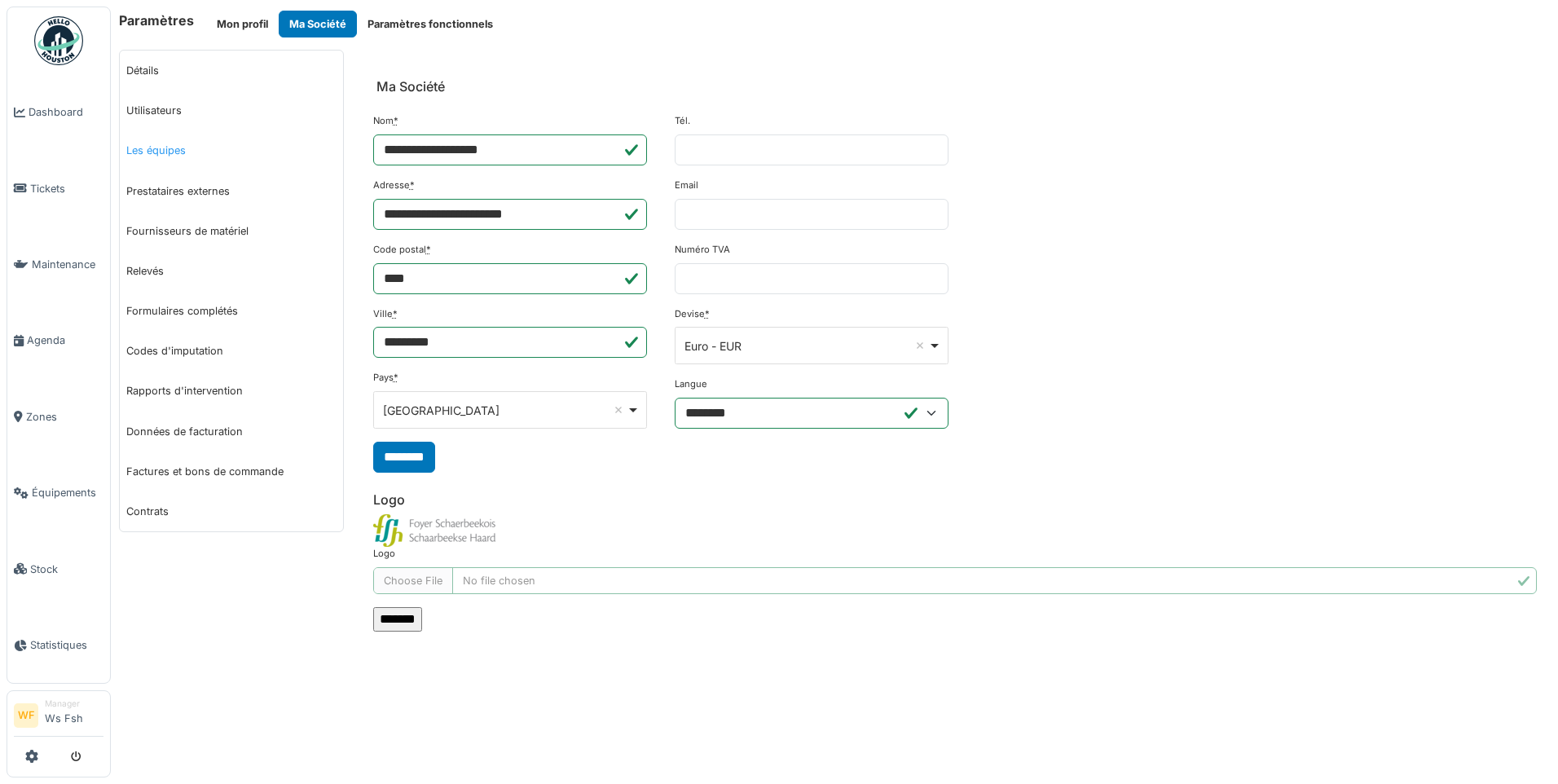
click at [168, 149] on link "Les équipes" at bounding box center [231, 150] width 224 height 39
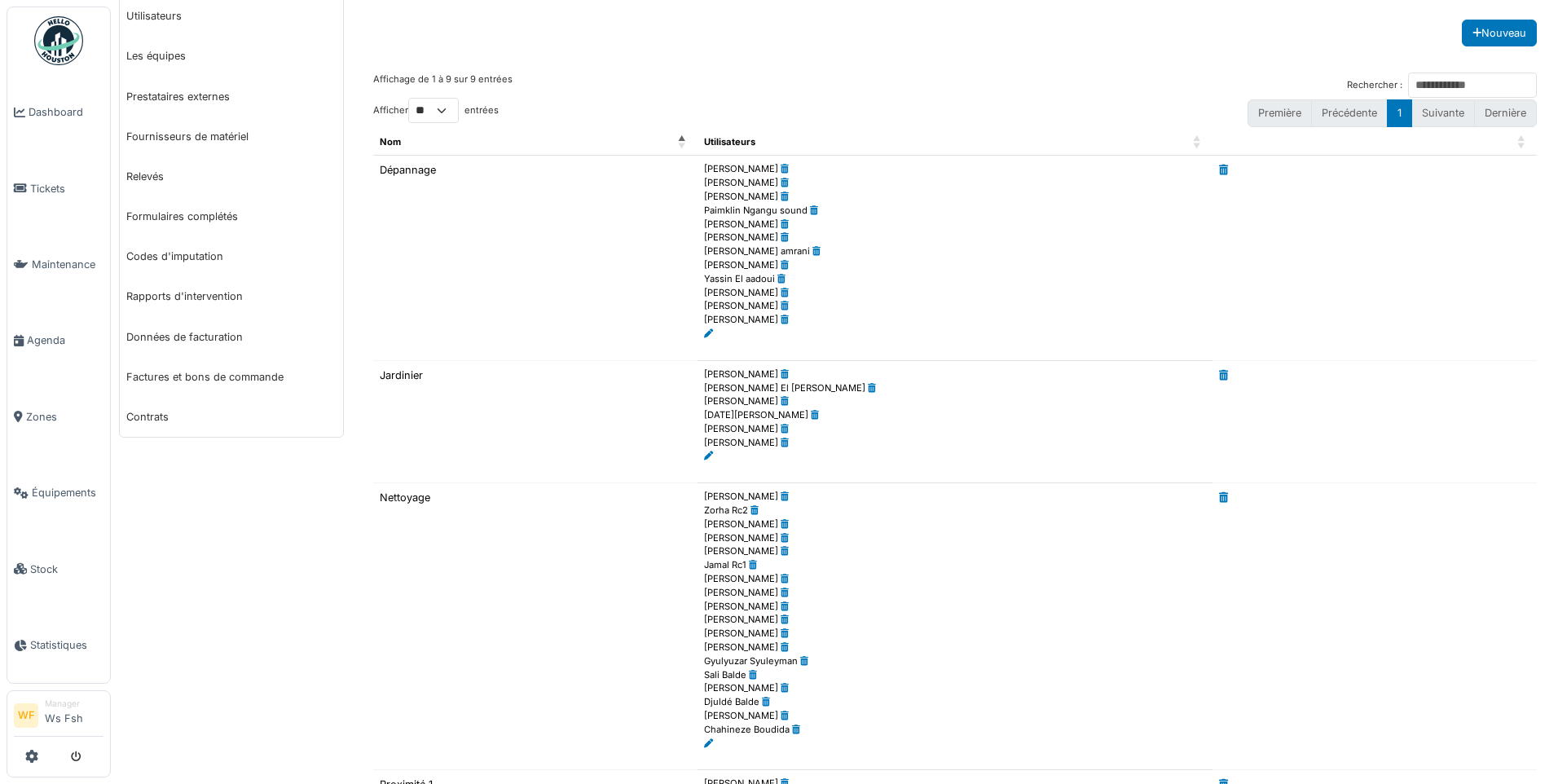
scroll to position [326, 0]
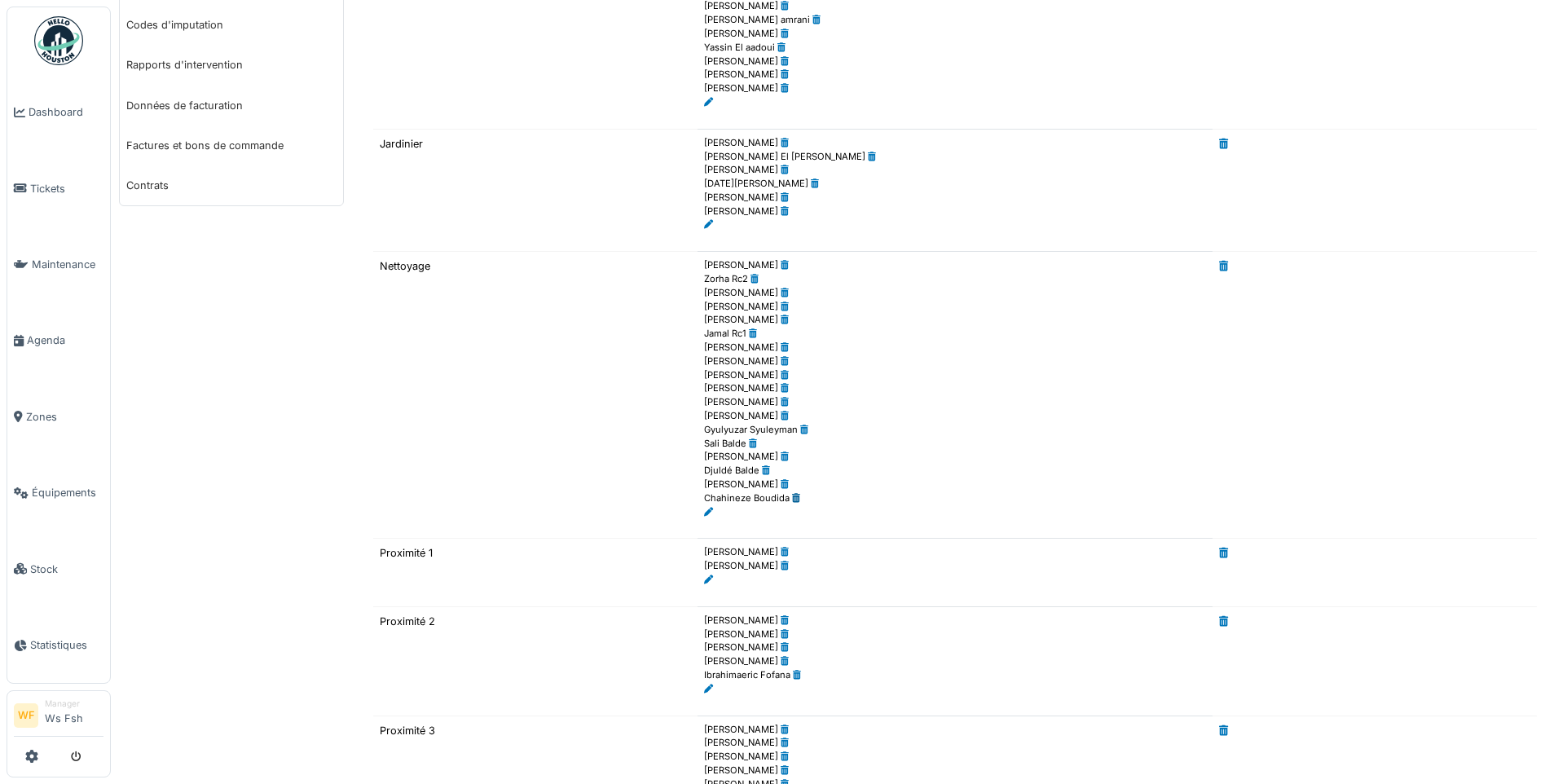
click at [793, 498] on icon at bounding box center [796, 498] width 8 height 9
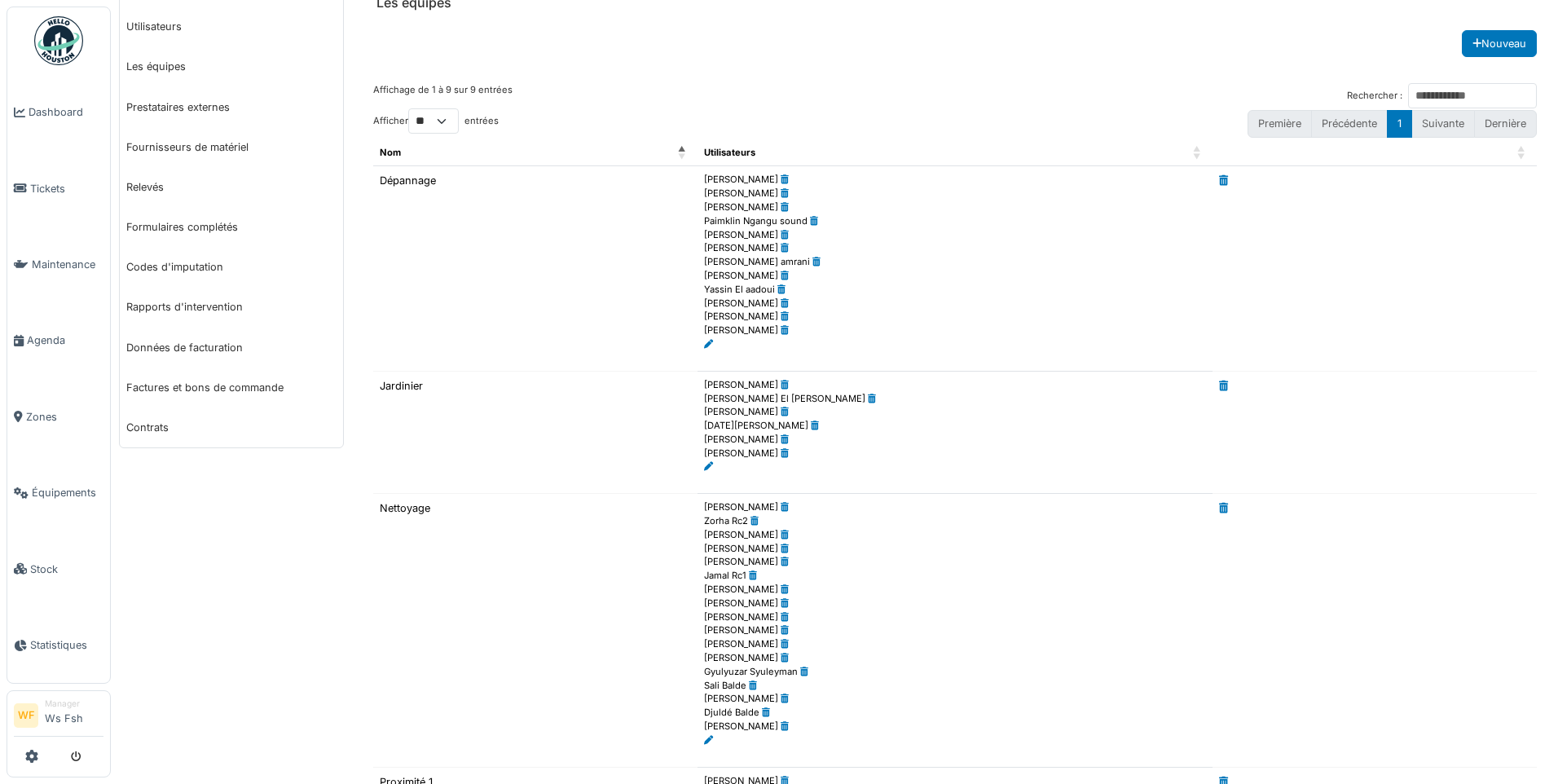
scroll to position [244, 0]
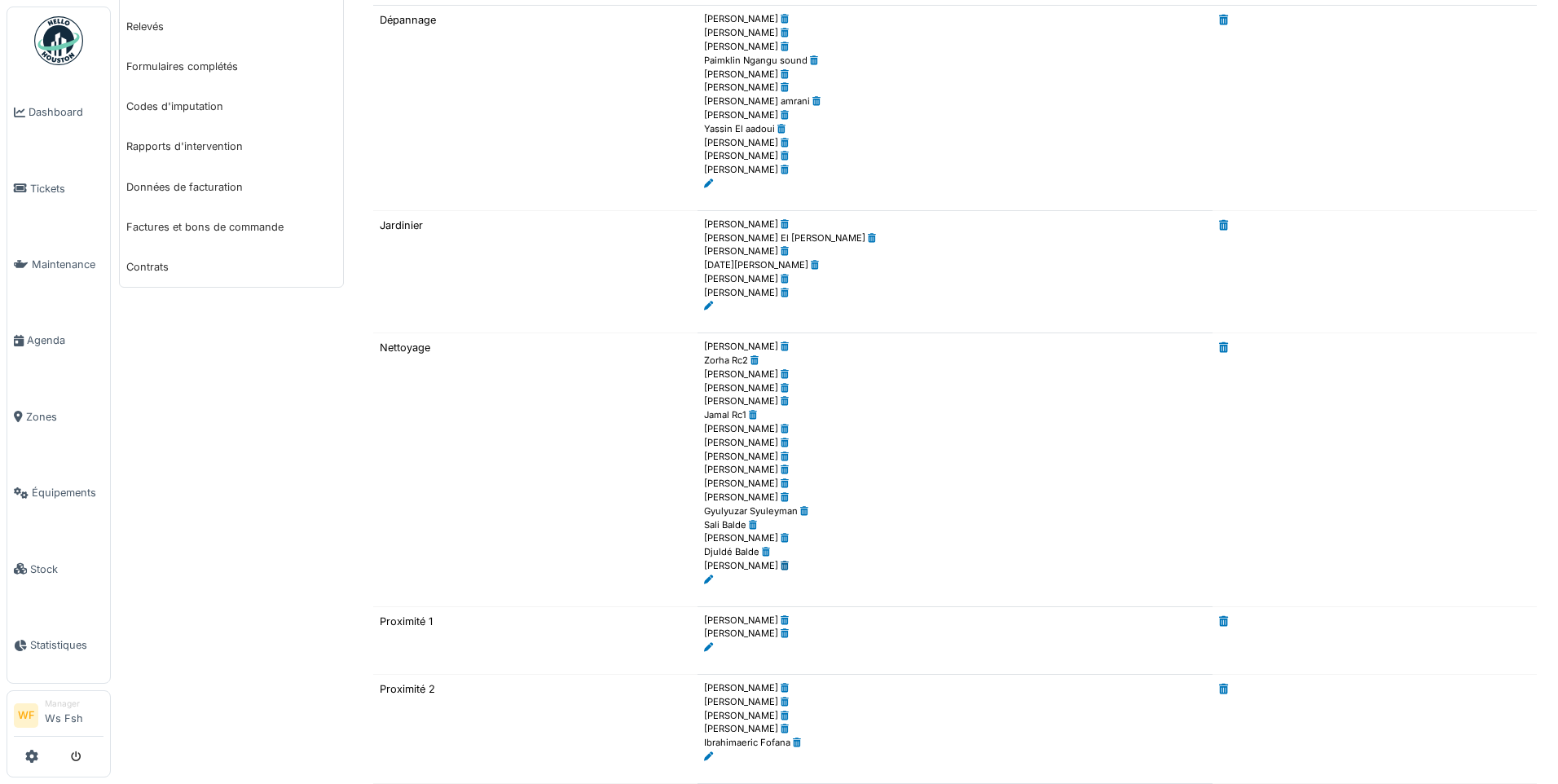
click at [780, 568] on icon at bounding box center [784, 566] width 8 height 9
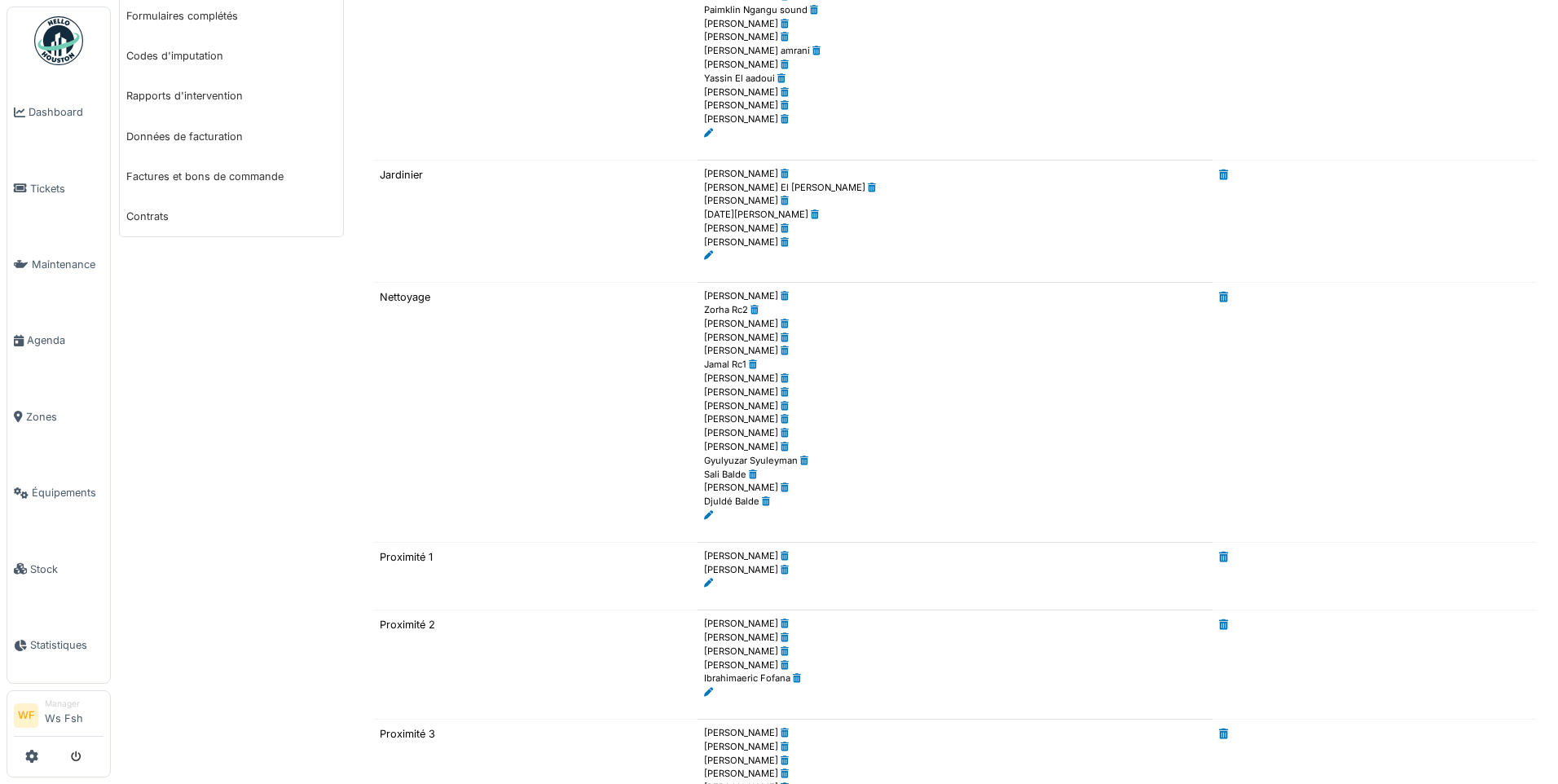
scroll to position [326, 0]
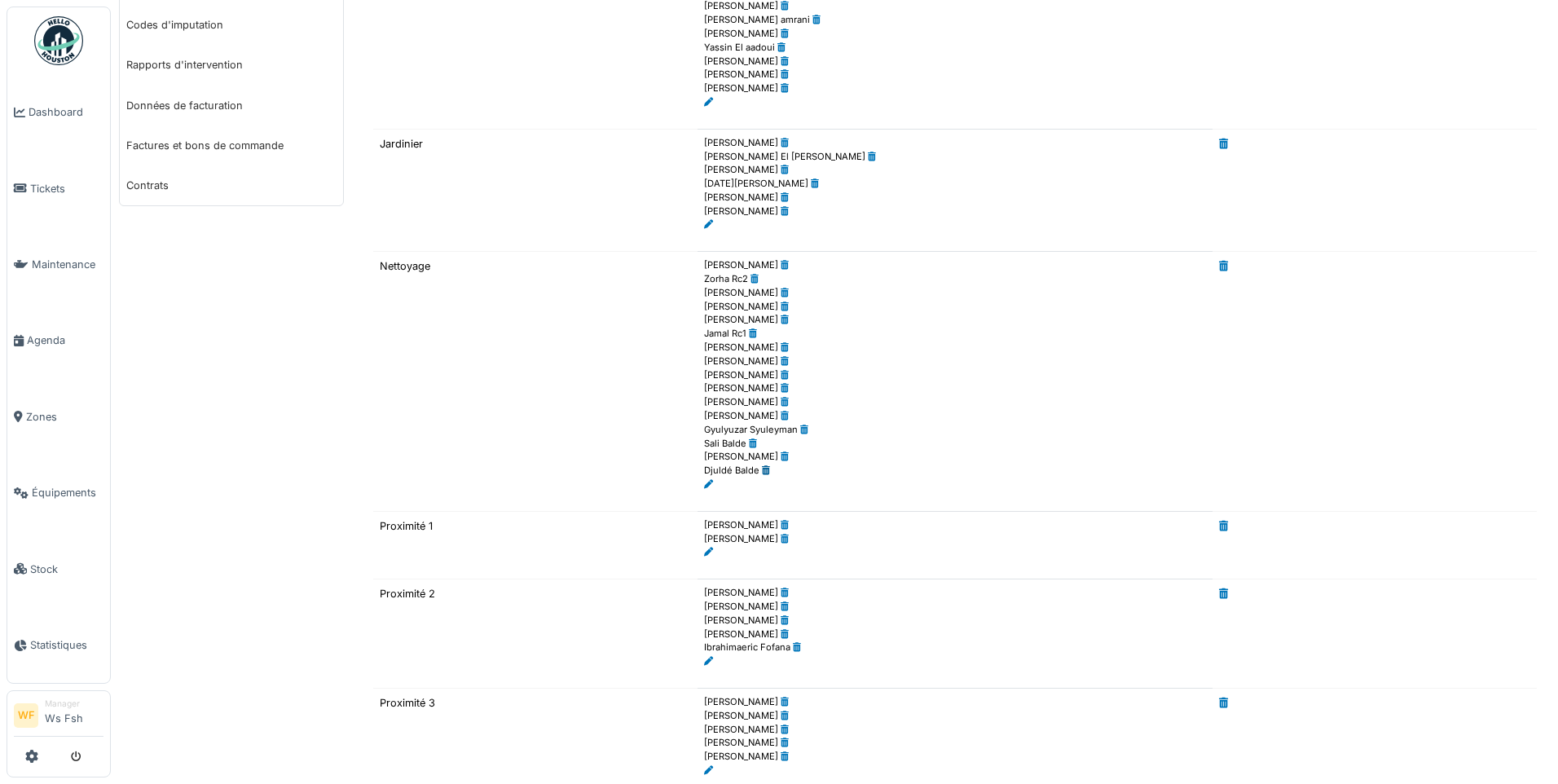
click at [762, 474] on icon at bounding box center [765, 471] width 8 height 9
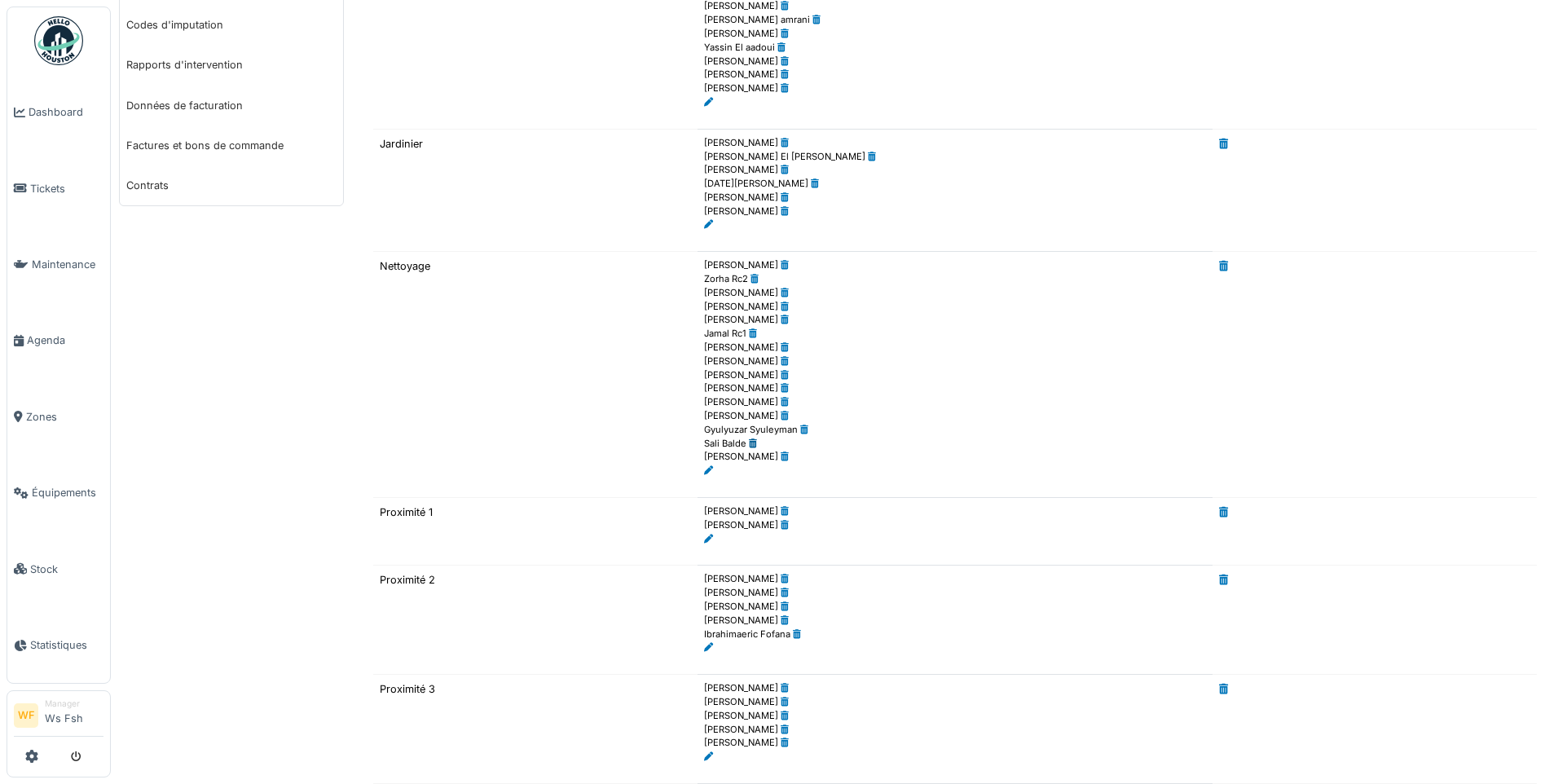
click at [749, 444] on icon at bounding box center [753, 444] width 8 height 9
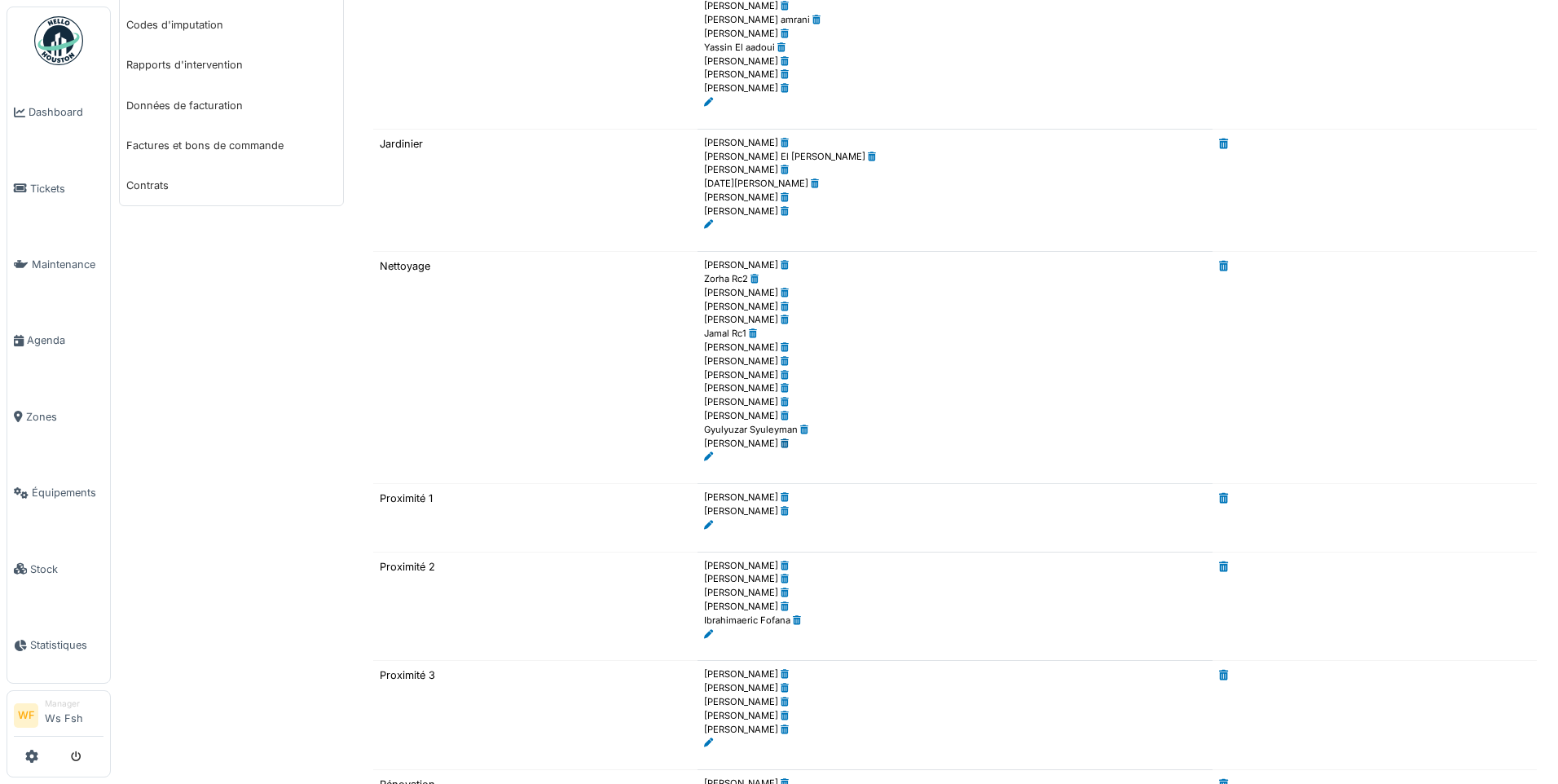
click at [780, 446] on icon at bounding box center [784, 444] width 8 height 9
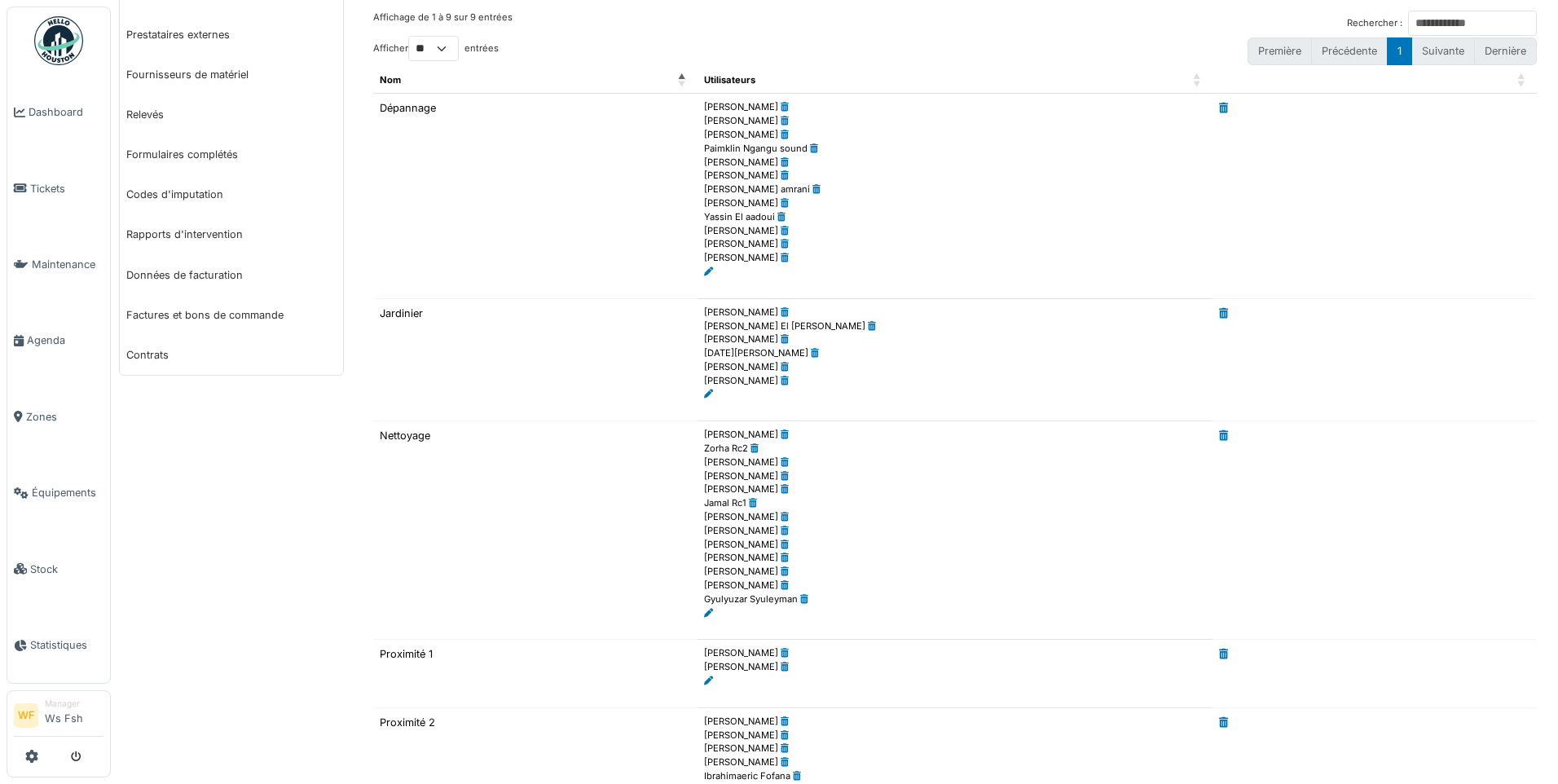
scroll to position [163, 0]
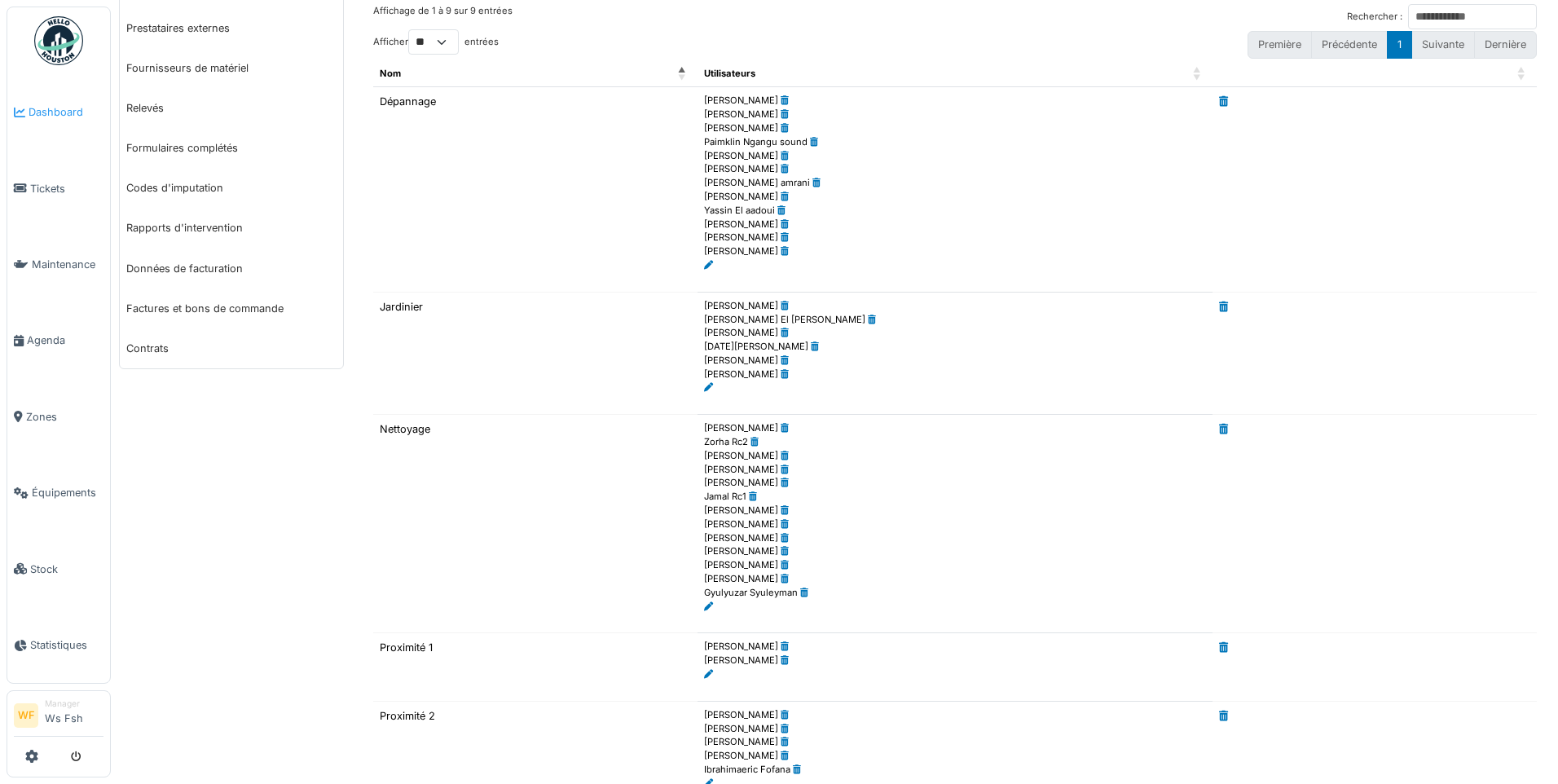
click at [60, 116] on span "Dashboard" at bounding box center [66, 112] width 75 height 15
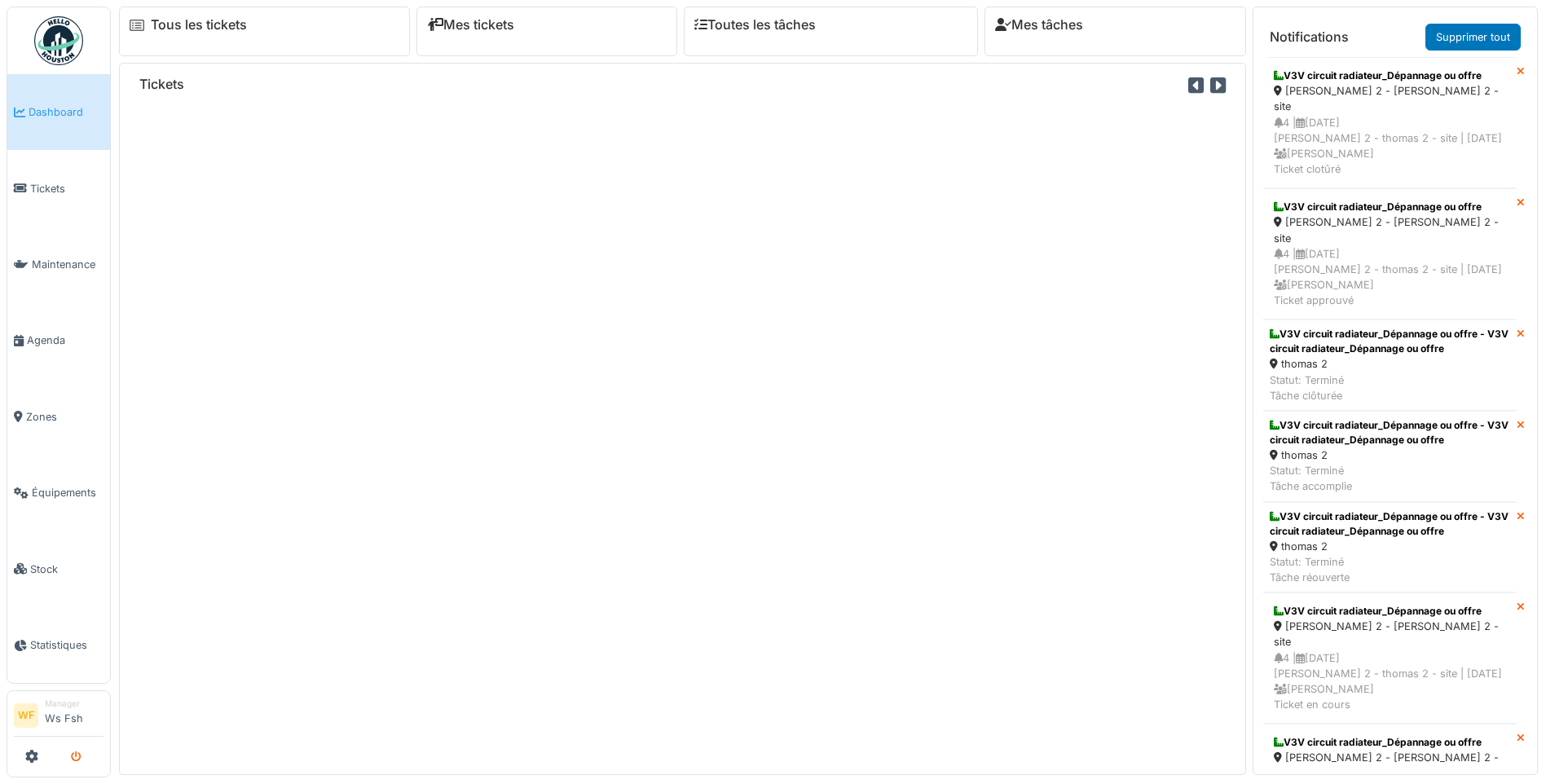
click at [72, 758] on icon "submit" at bounding box center [75, 757] width 10 height 10
click at [74, 756] on icon "submit" at bounding box center [75, 757] width 10 height 10
